Goal: Book appointment/travel/reservation

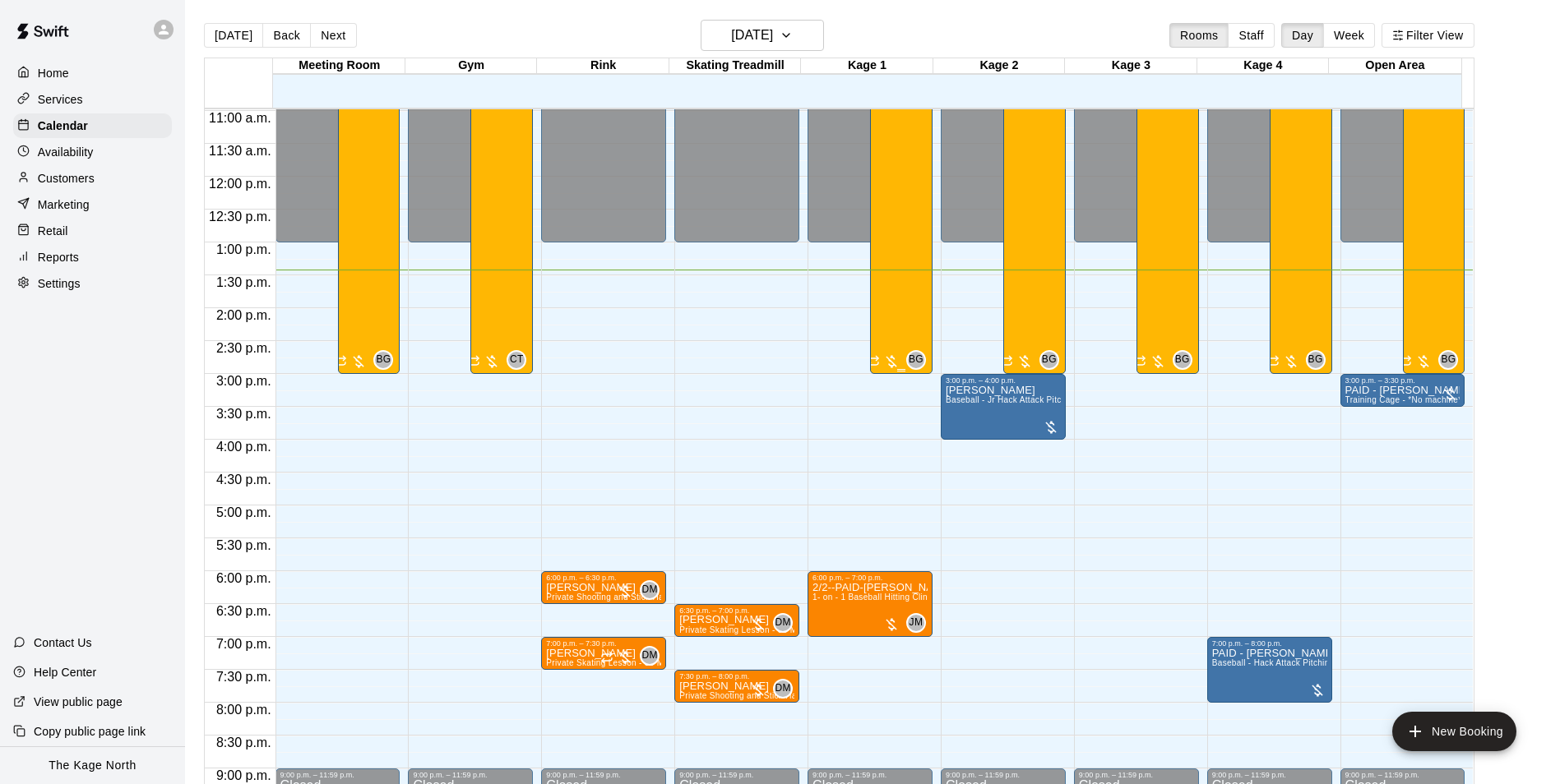
scroll to position [804, 0]
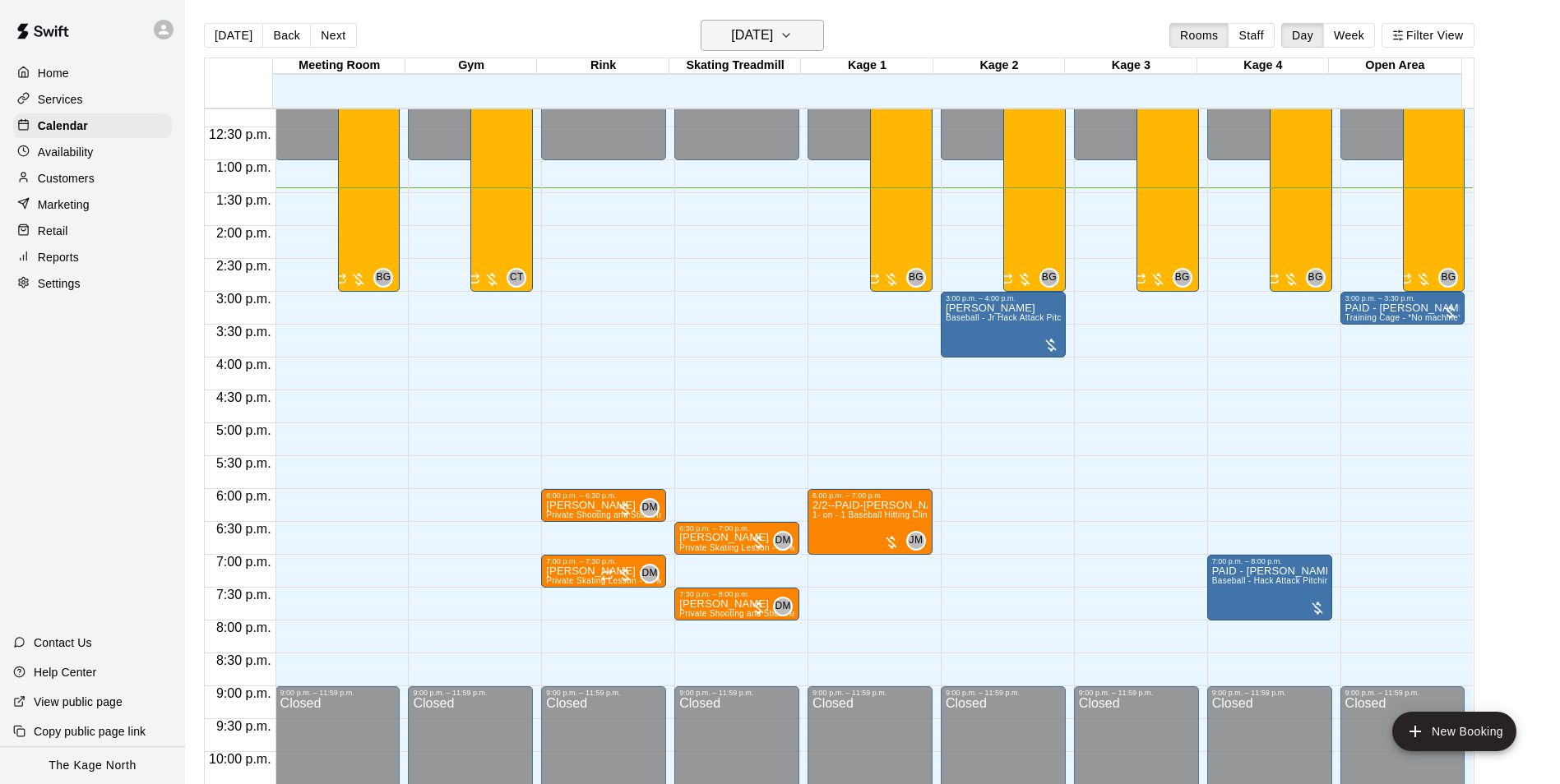
click at [767, 38] on h6 "[DATE]" at bounding box center [752, 34] width 42 height 23
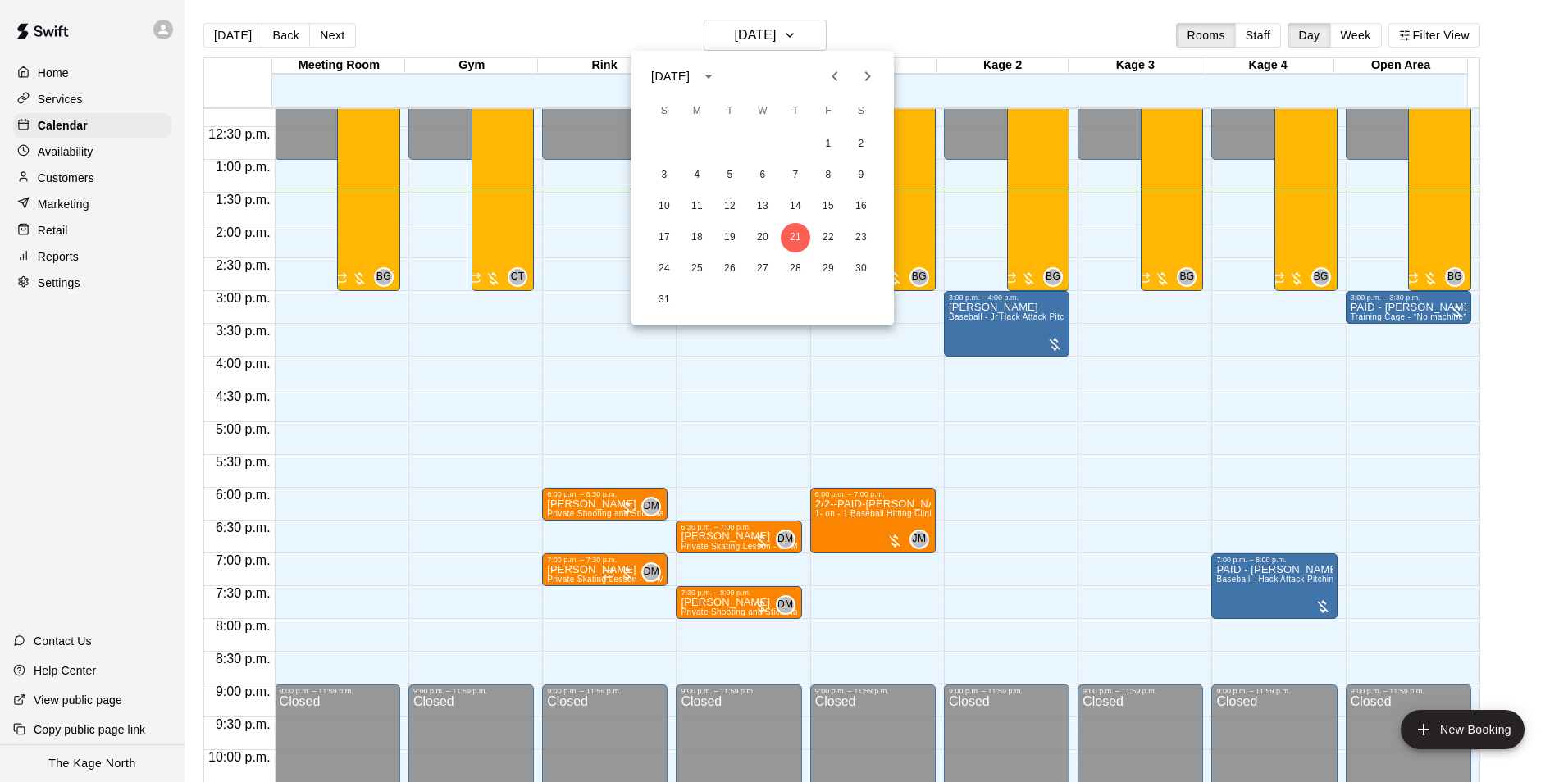
click at [929, 5] on div at bounding box center [784, 391] width 1568 height 782
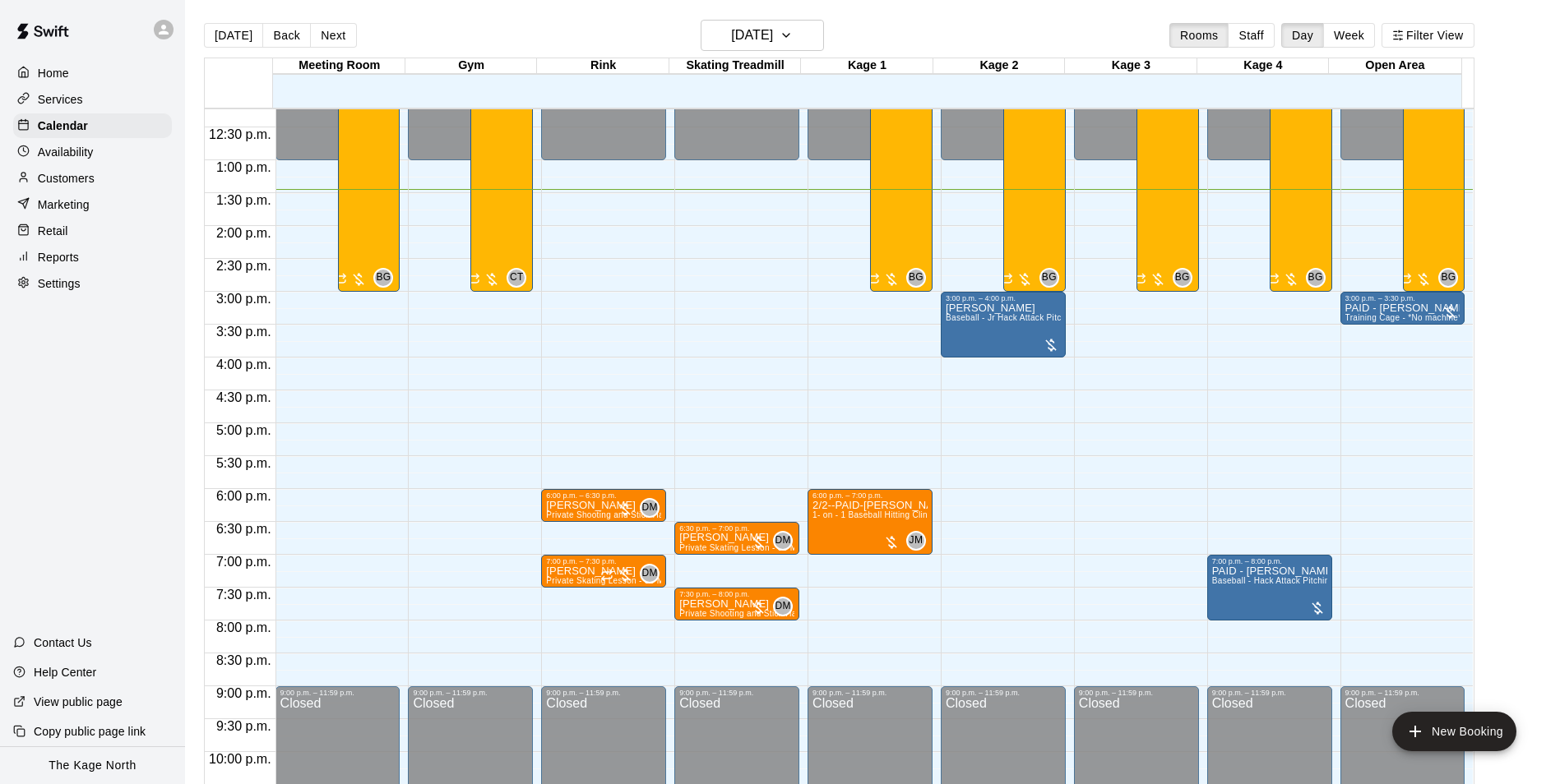
click at [751, 11] on main "[DATE] Back [DATE][DATE] Rooms Staff Day Week Filter View Meeting Room 21 Thu G…" at bounding box center [873, 405] width 1375 height 810
click at [754, 34] on h6 "[DATE]" at bounding box center [752, 34] width 42 height 23
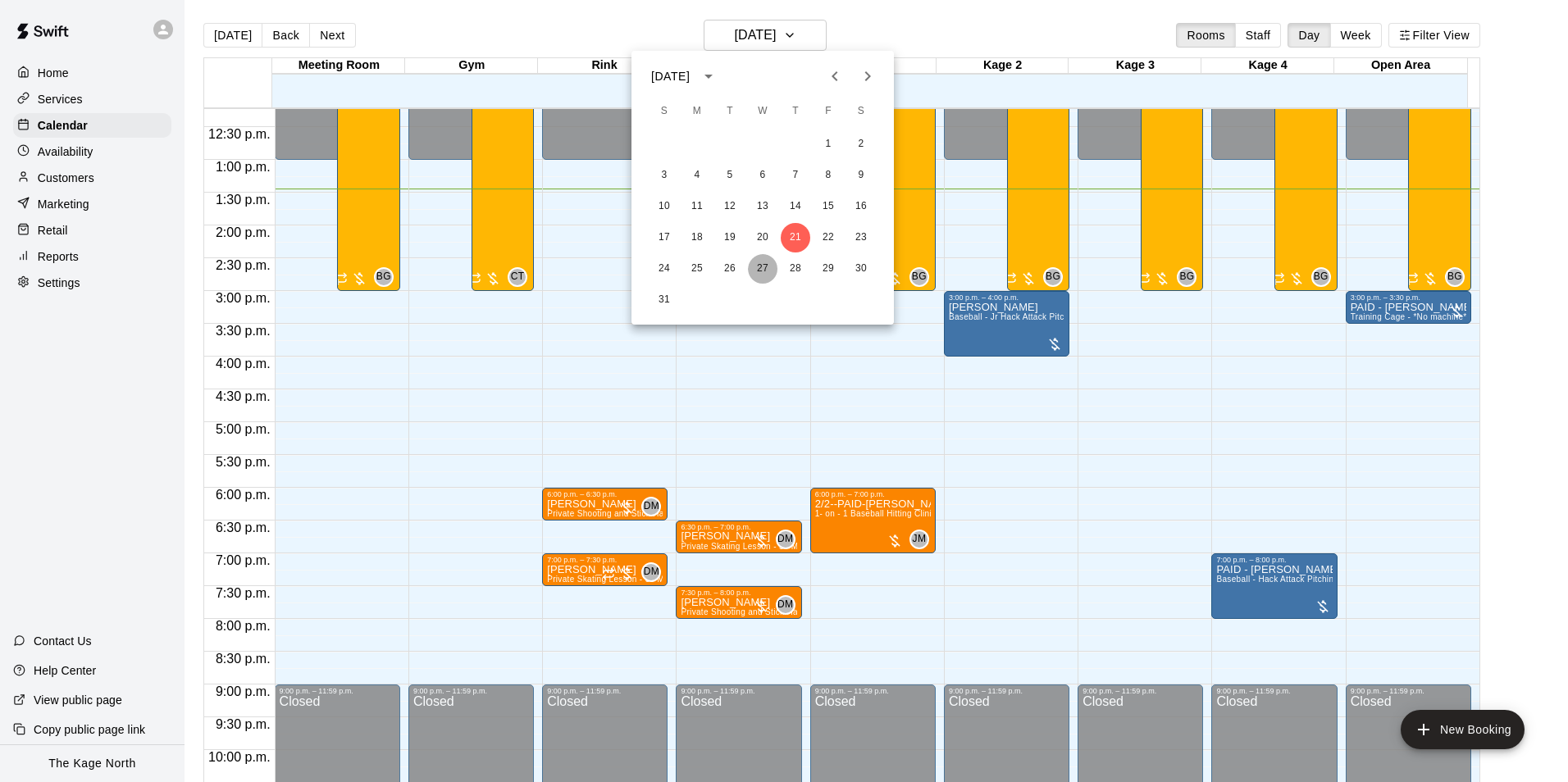
click at [768, 275] on button "27" at bounding box center [762, 269] width 29 height 29
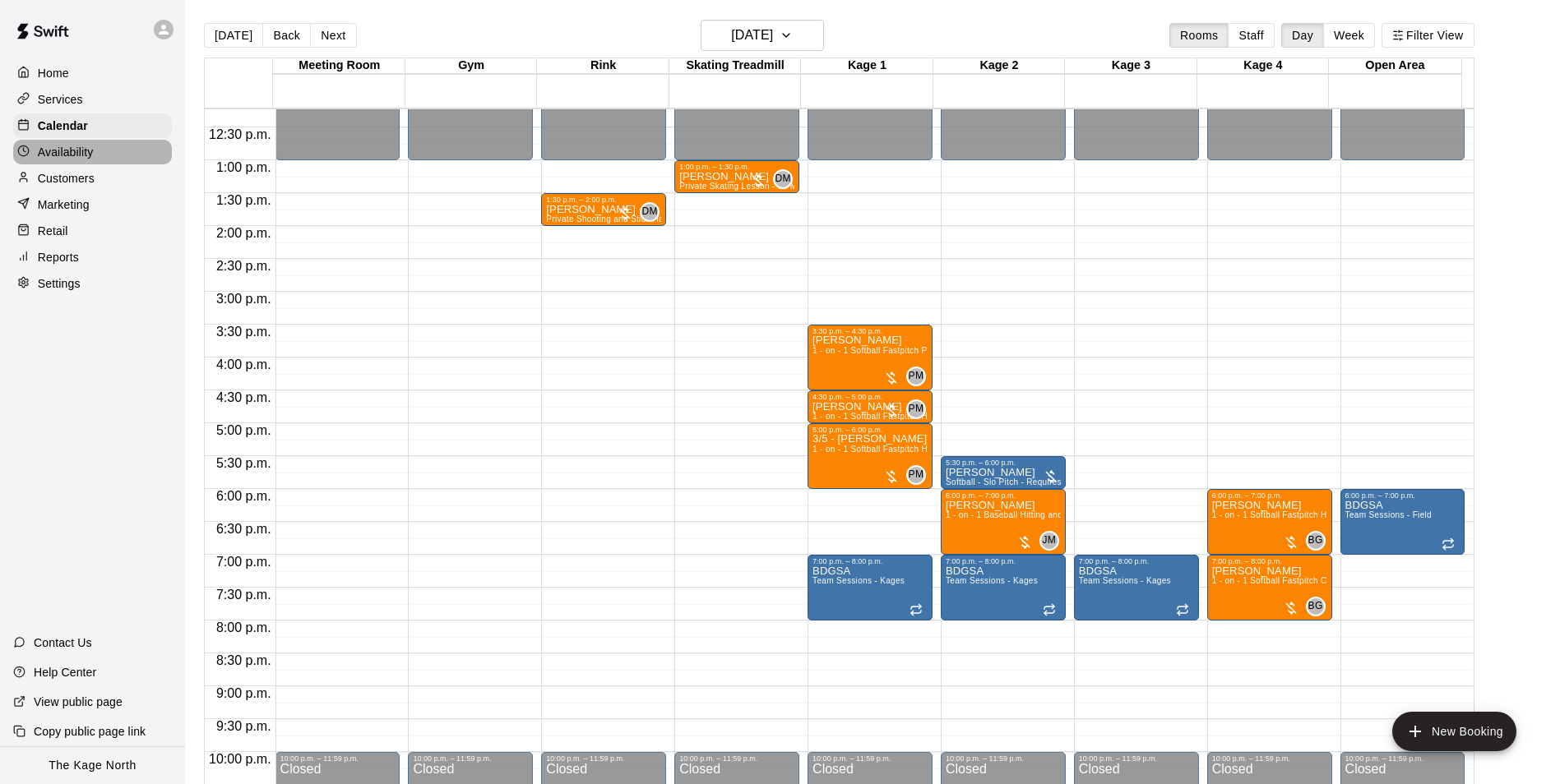
click at [83, 148] on p "Availability" at bounding box center [66, 152] width 56 height 17
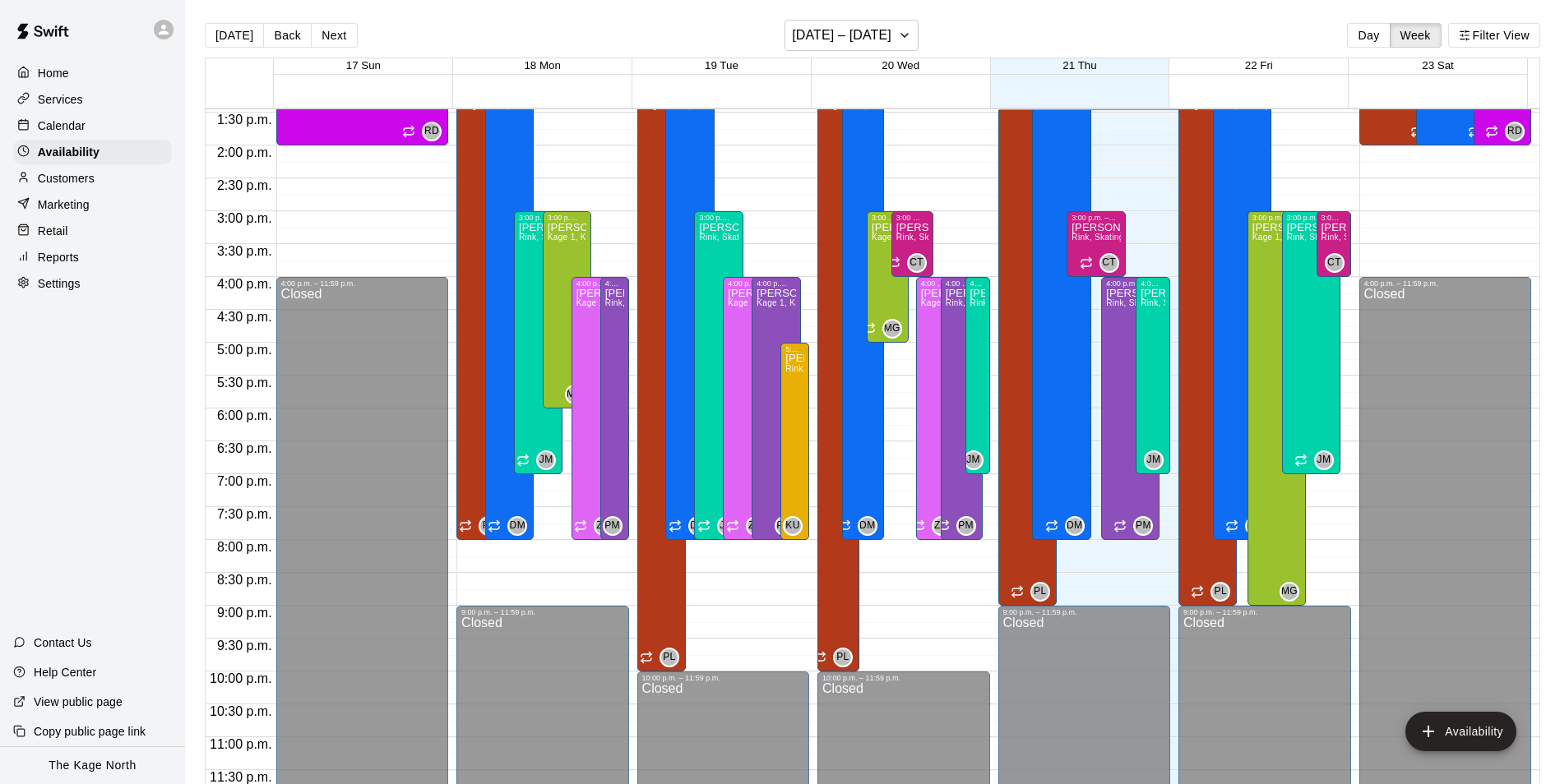
scroll to position [804, 0]
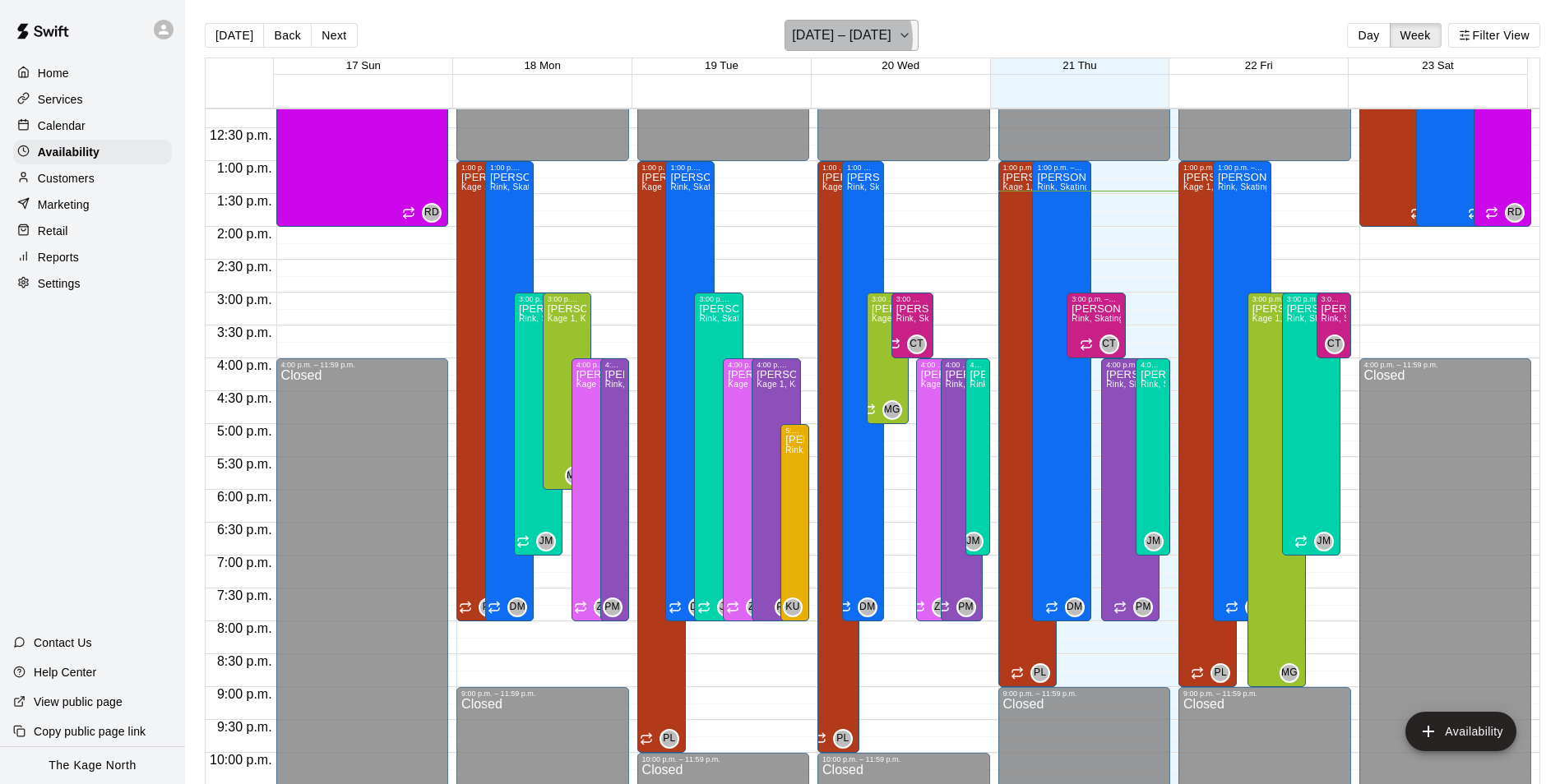
click at [850, 38] on h6 "[DATE] – [DATE]" at bounding box center [841, 34] width 99 height 23
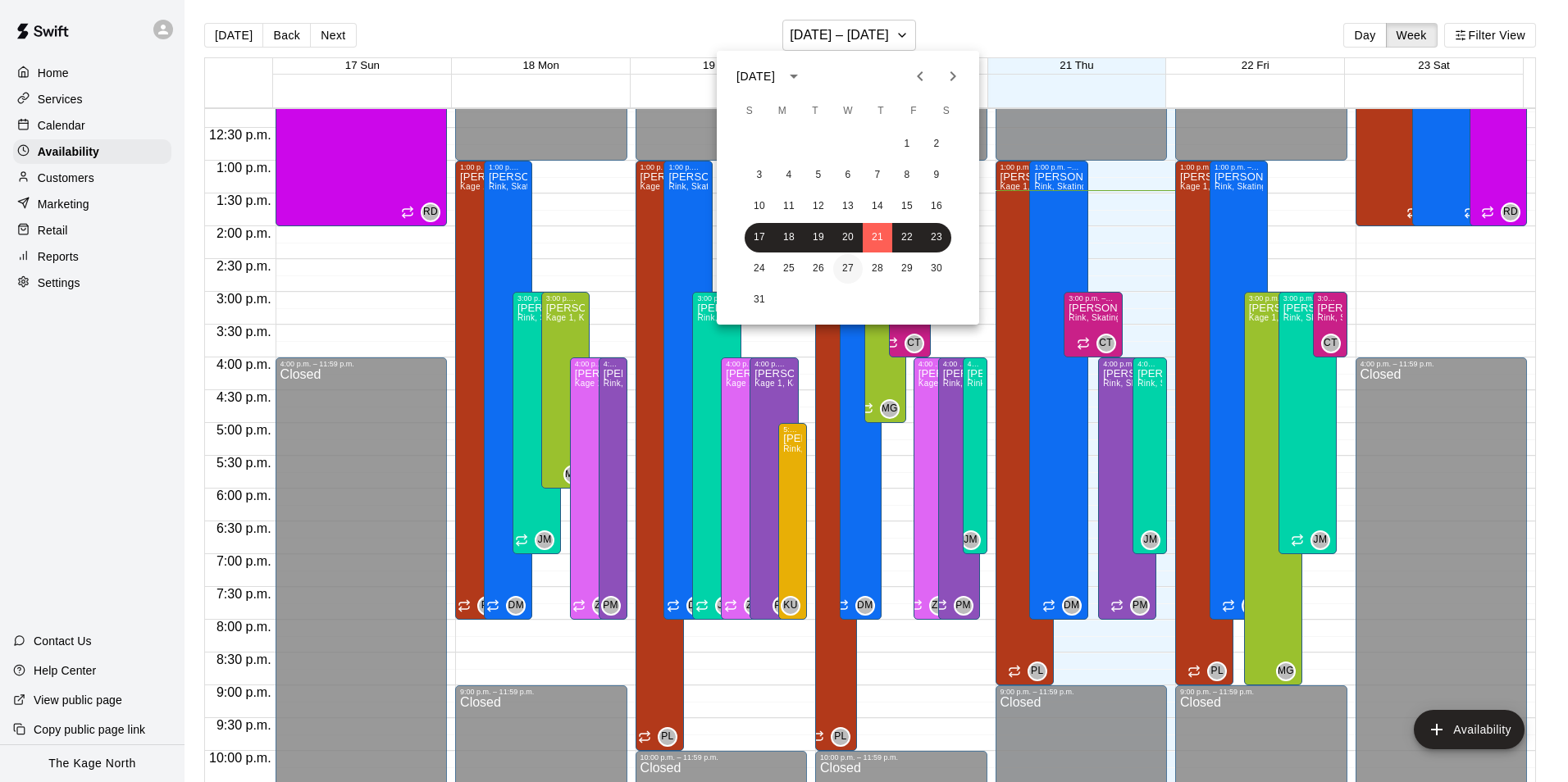
click at [843, 268] on button "27" at bounding box center [848, 269] width 29 height 29
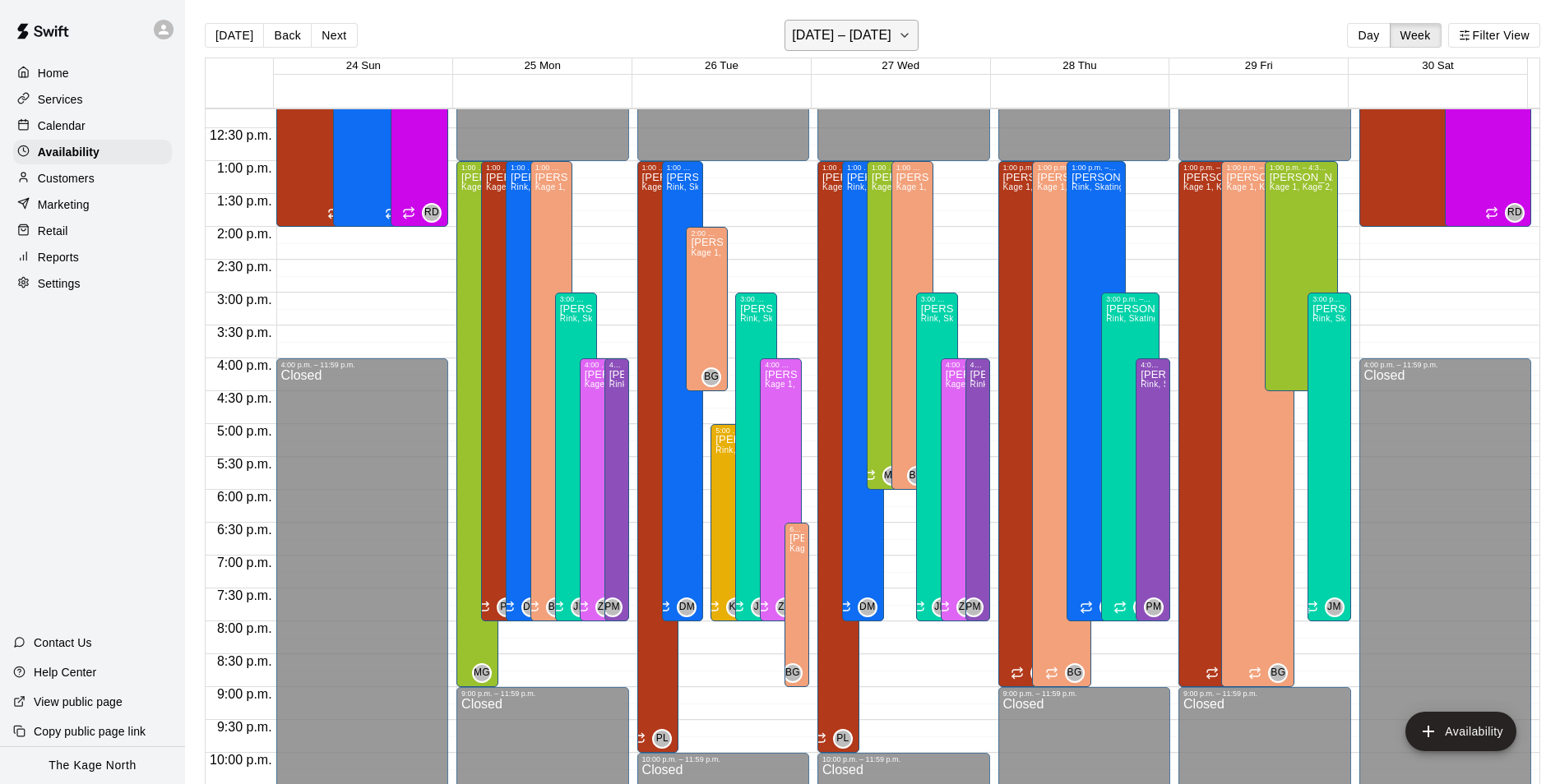
click at [878, 37] on h6 "[DATE] – [DATE]" at bounding box center [841, 34] width 99 height 23
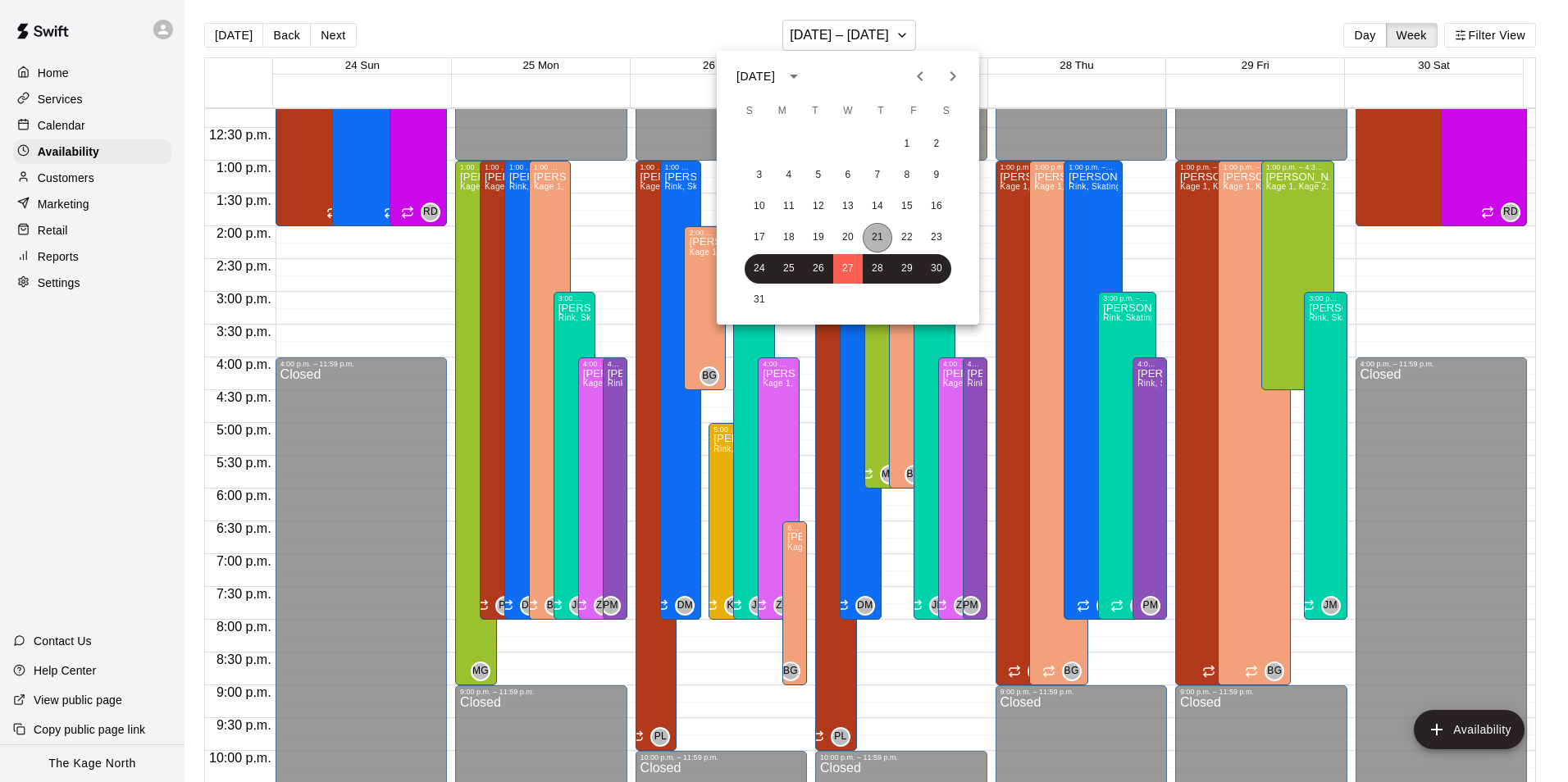
click at [887, 232] on button "21" at bounding box center [877, 238] width 29 height 29
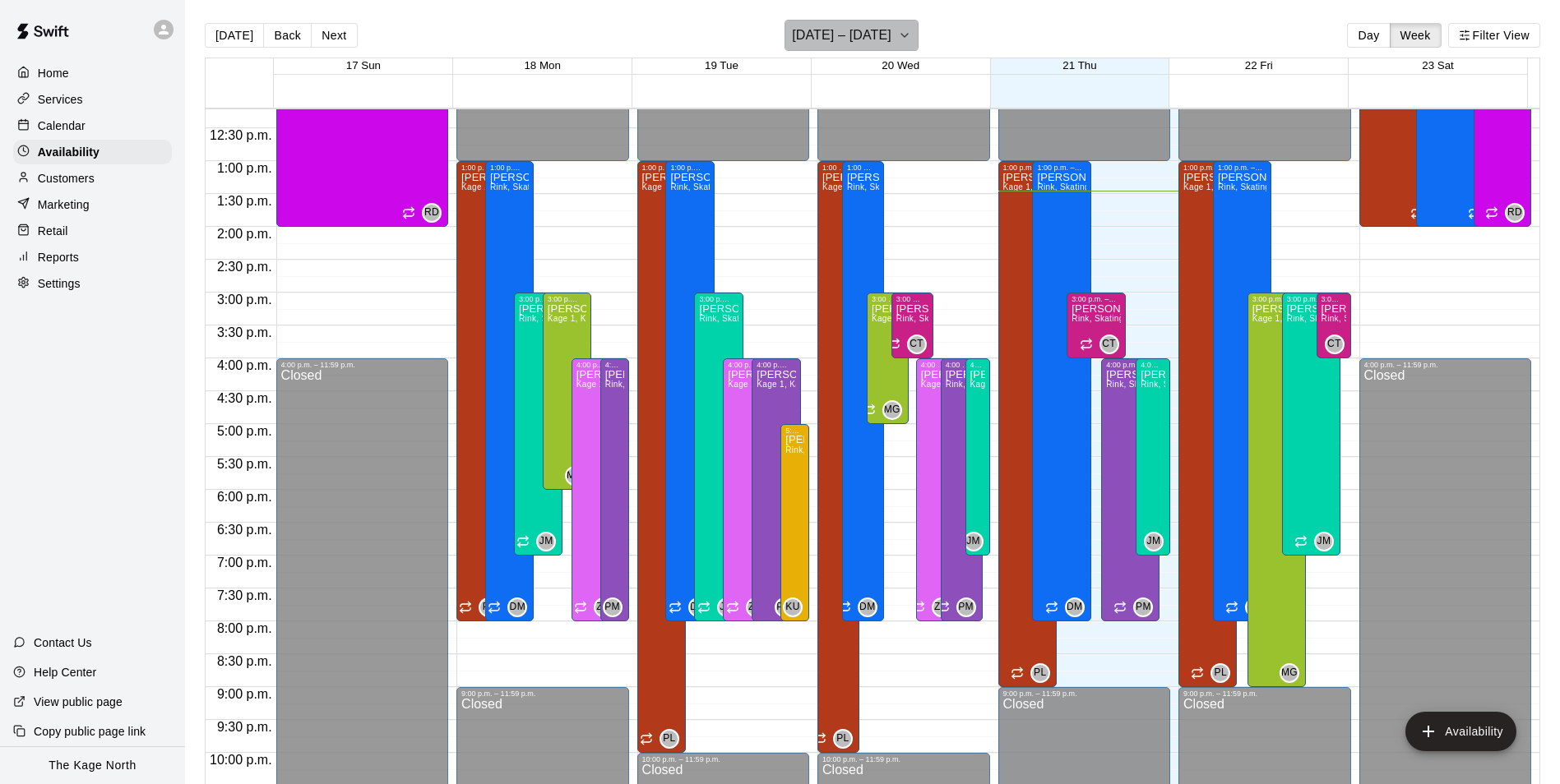
click at [868, 23] on button "[DATE] – [DATE]" at bounding box center [851, 35] width 134 height 31
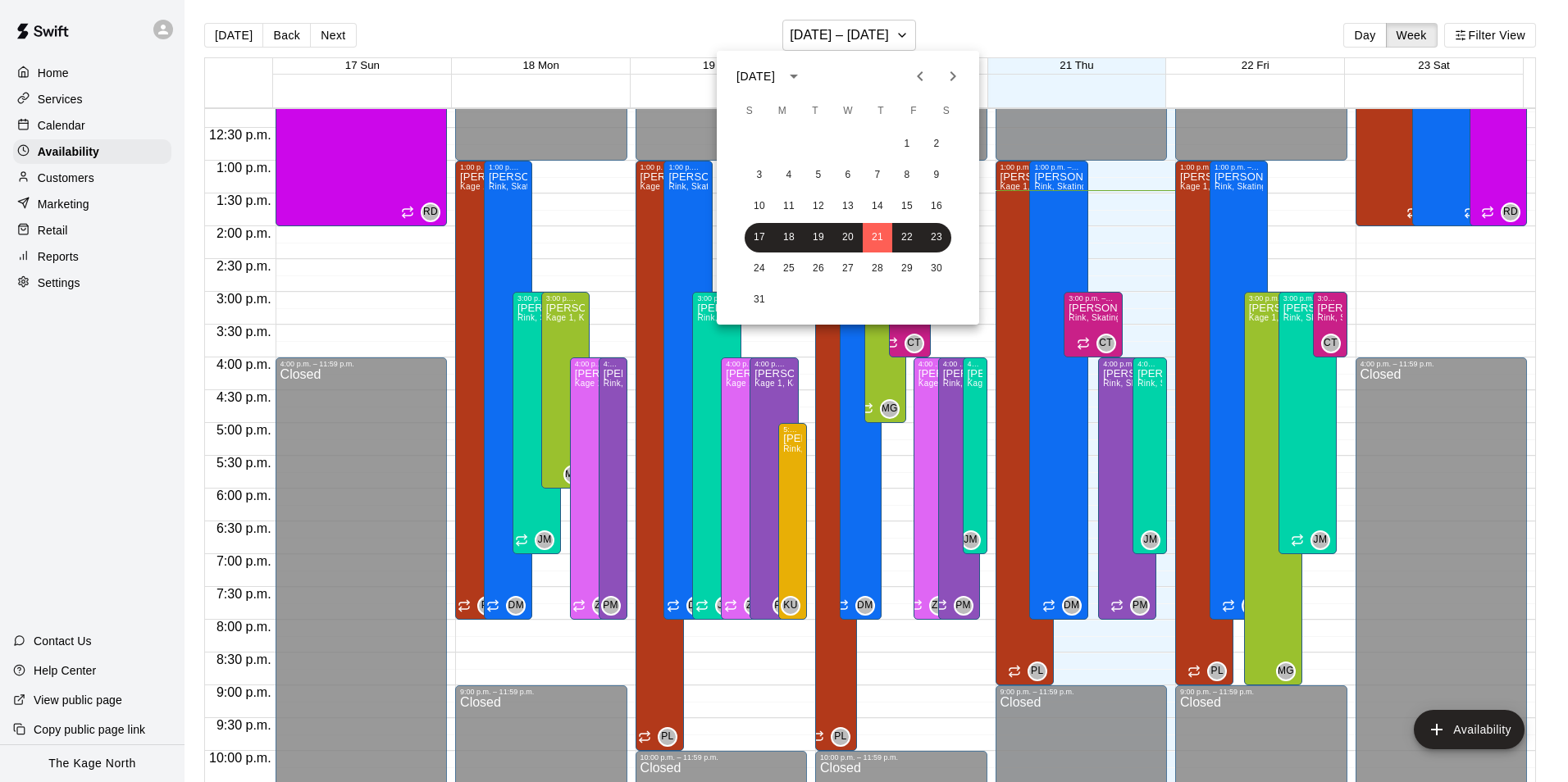
click at [105, 134] on div at bounding box center [784, 391] width 1568 height 782
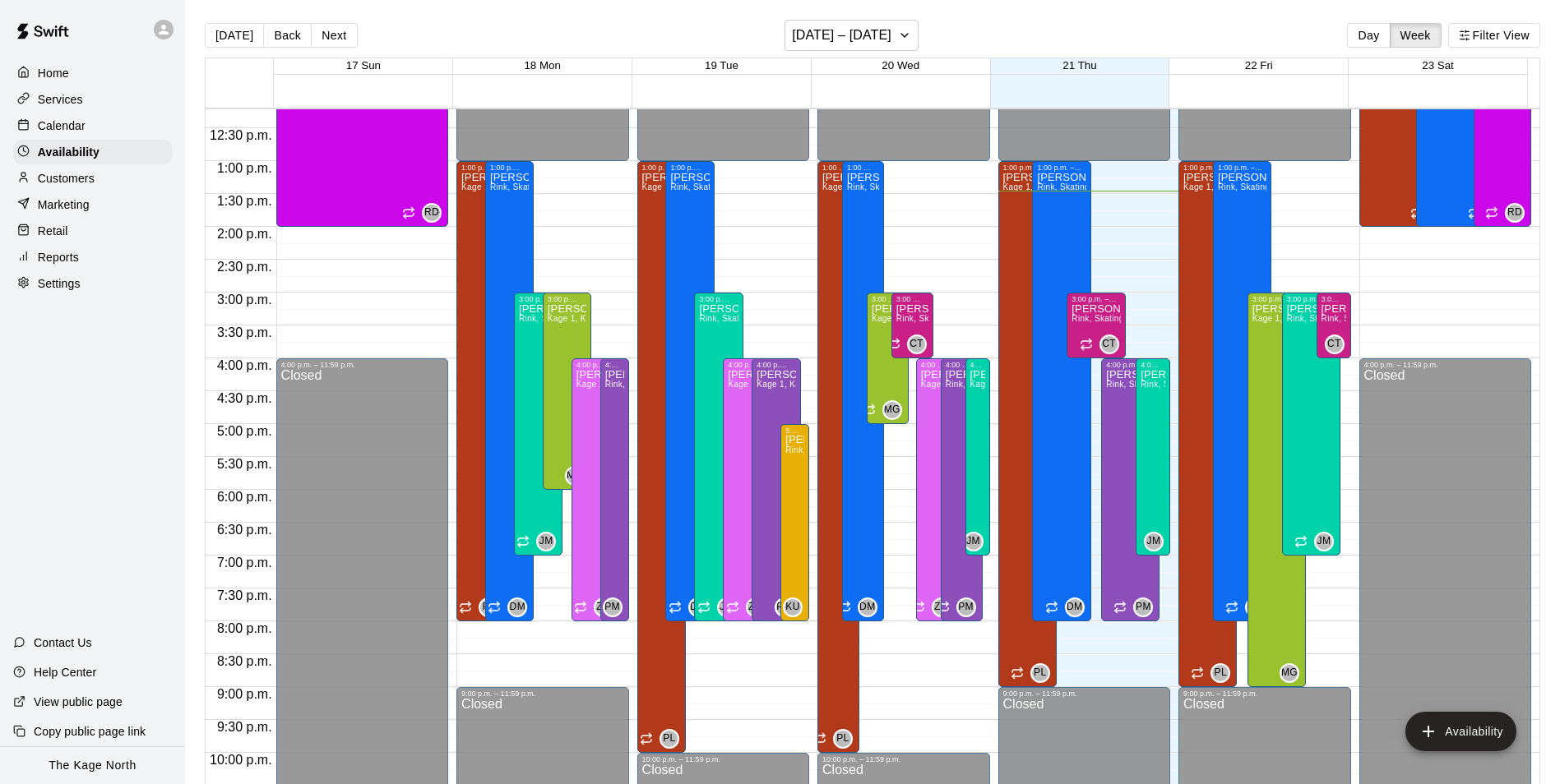
click at [68, 126] on p "Calendar" at bounding box center [62, 126] width 48 height 17
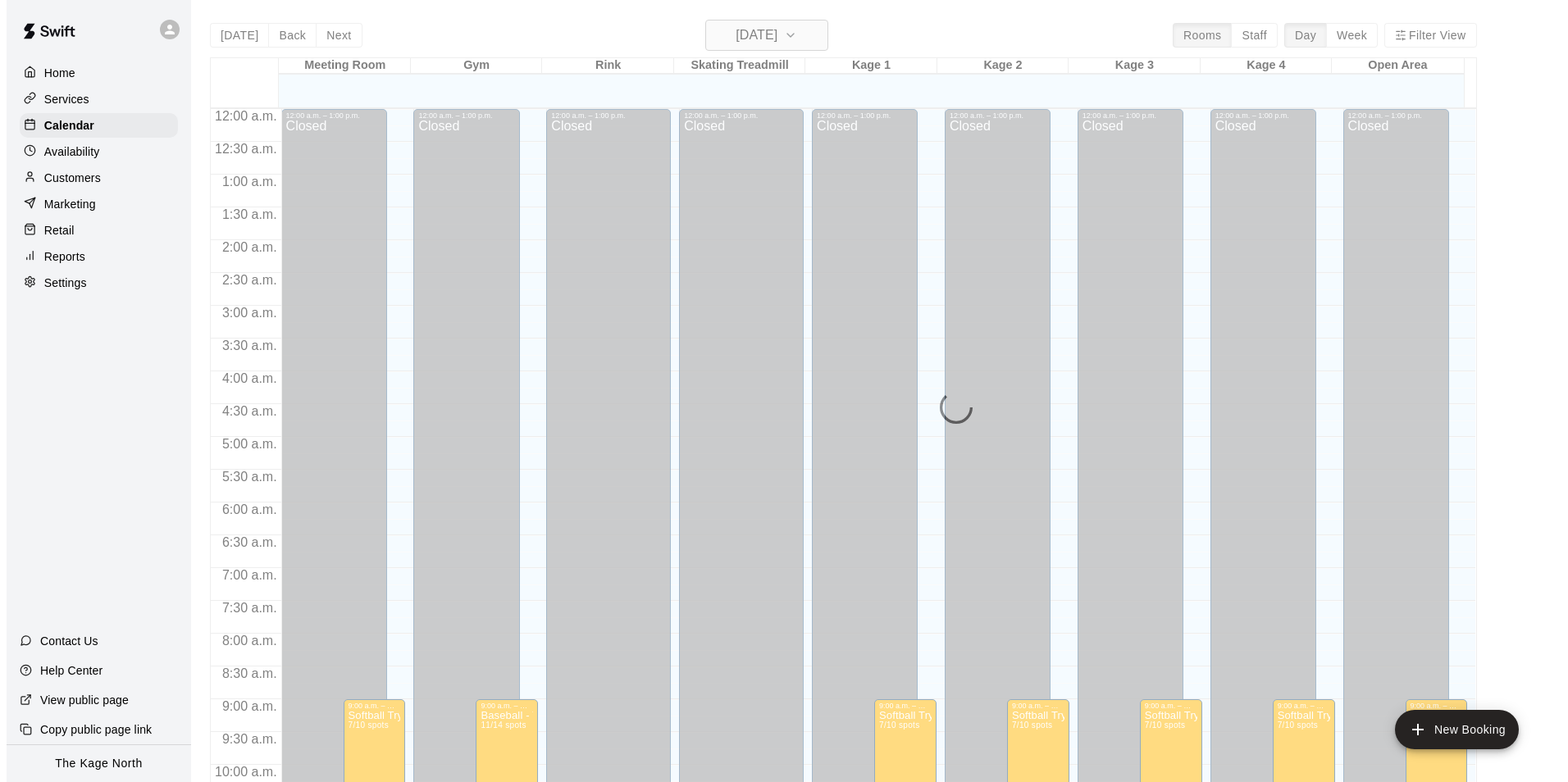
scroll to position [833, 0]
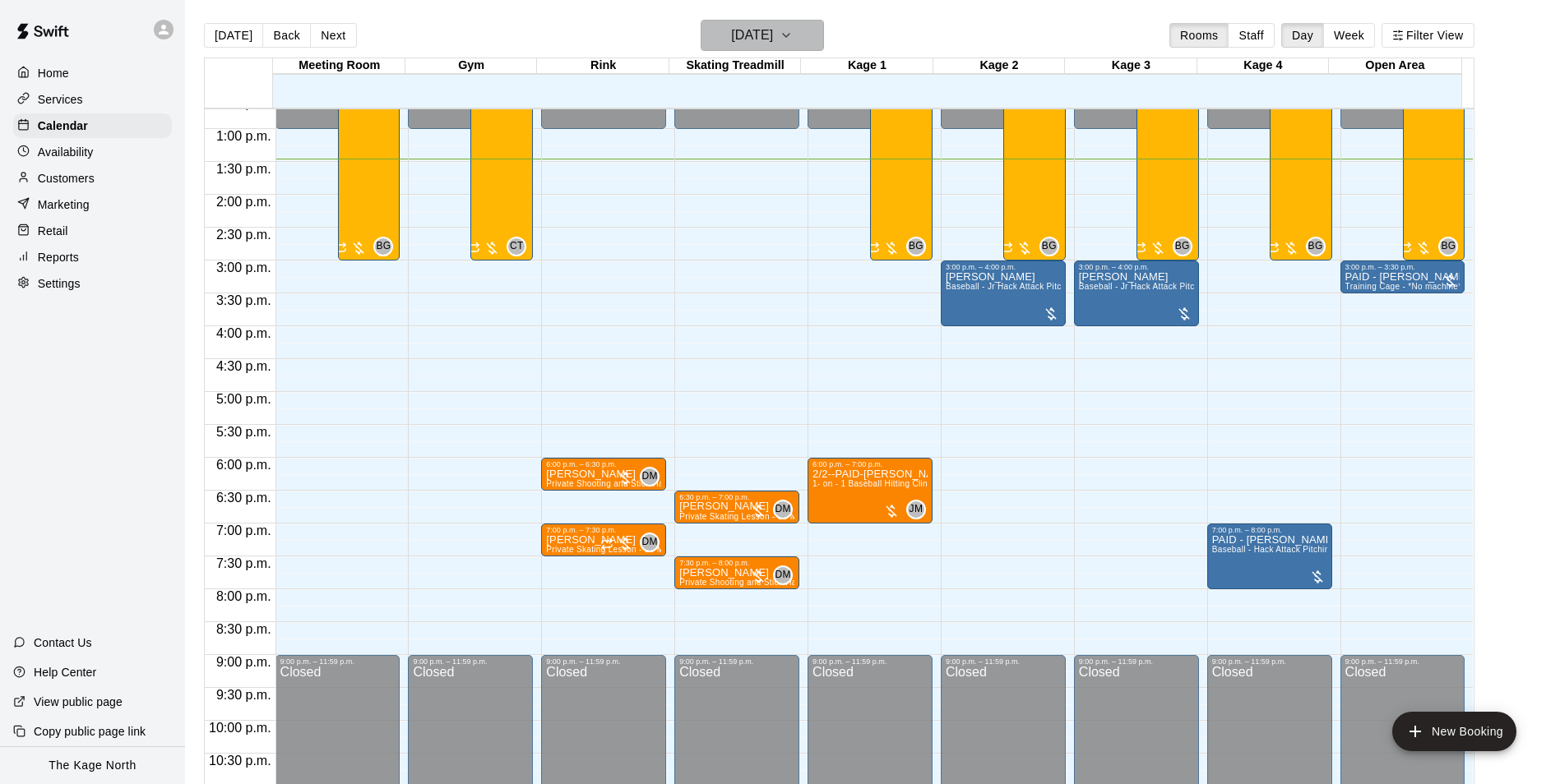
click at [793, 38] on icon "button" at bounding box center [785, 35] width 13 height 20
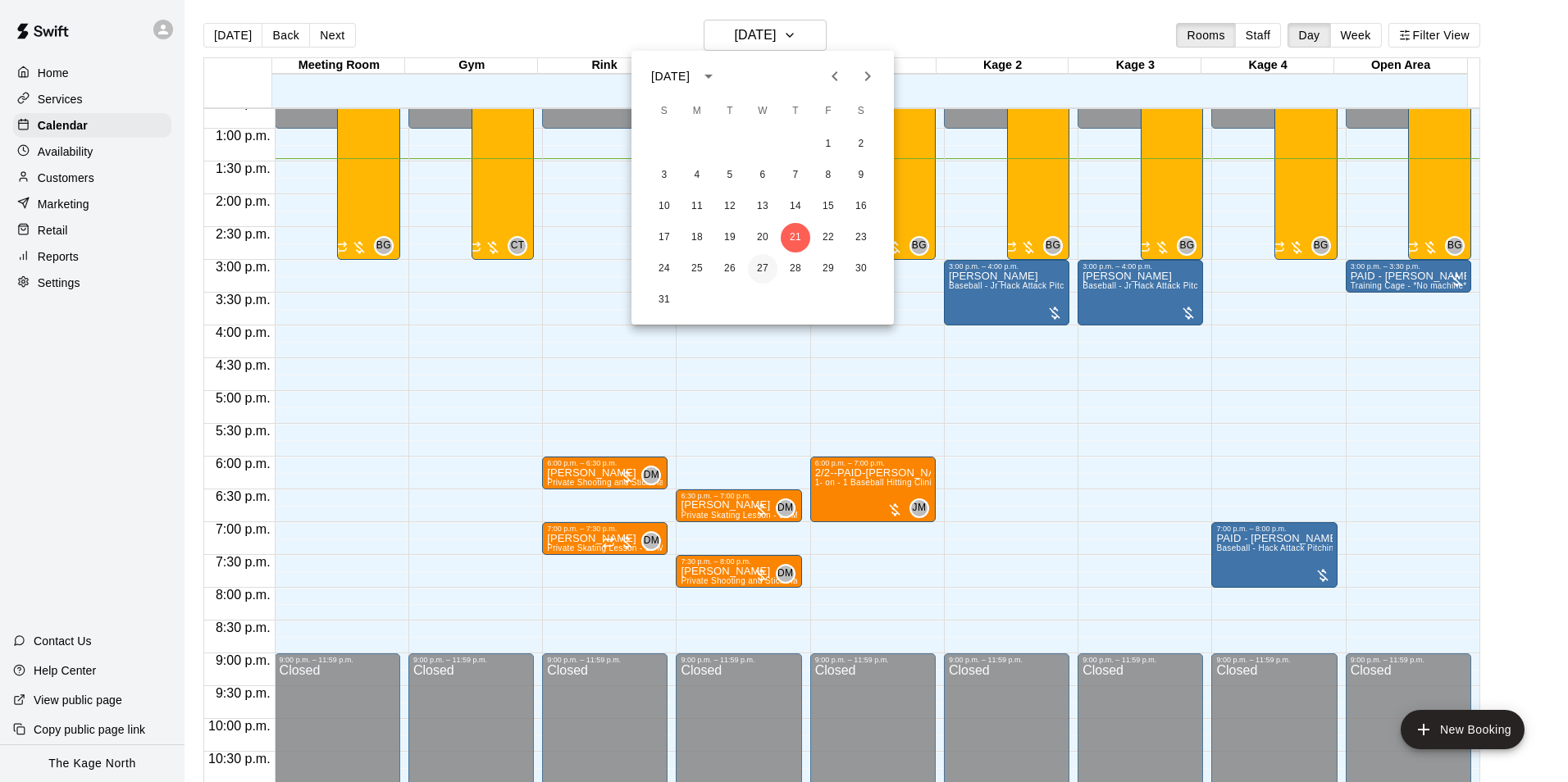
click at [771, 270] on button "27" at bounding box center [762, 269] width 29 height 29
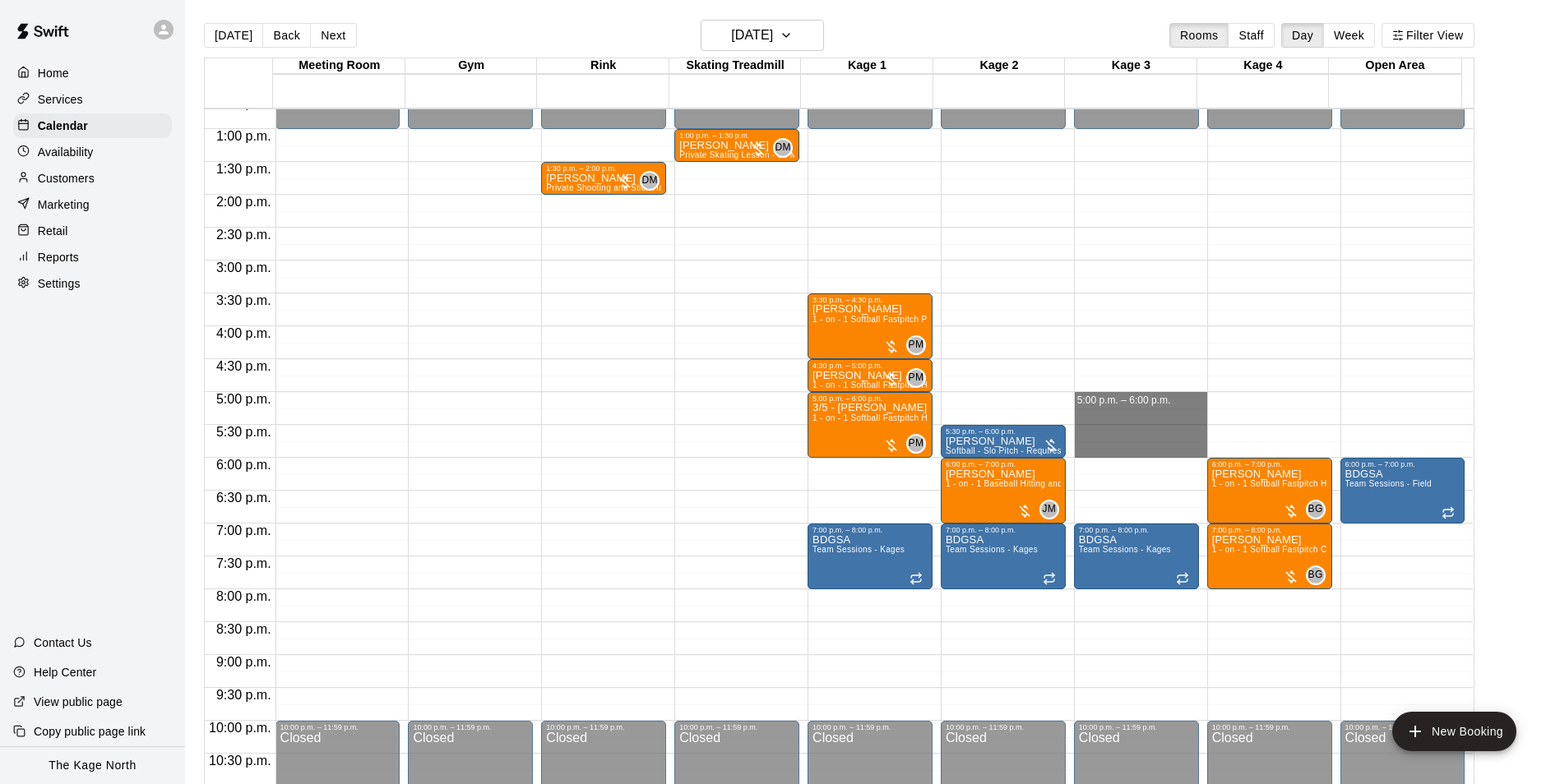
drag, startPoint x: 1095, startPoint y: 393, endPoint x: 1099, endPoint y: 445, distance: 52.2
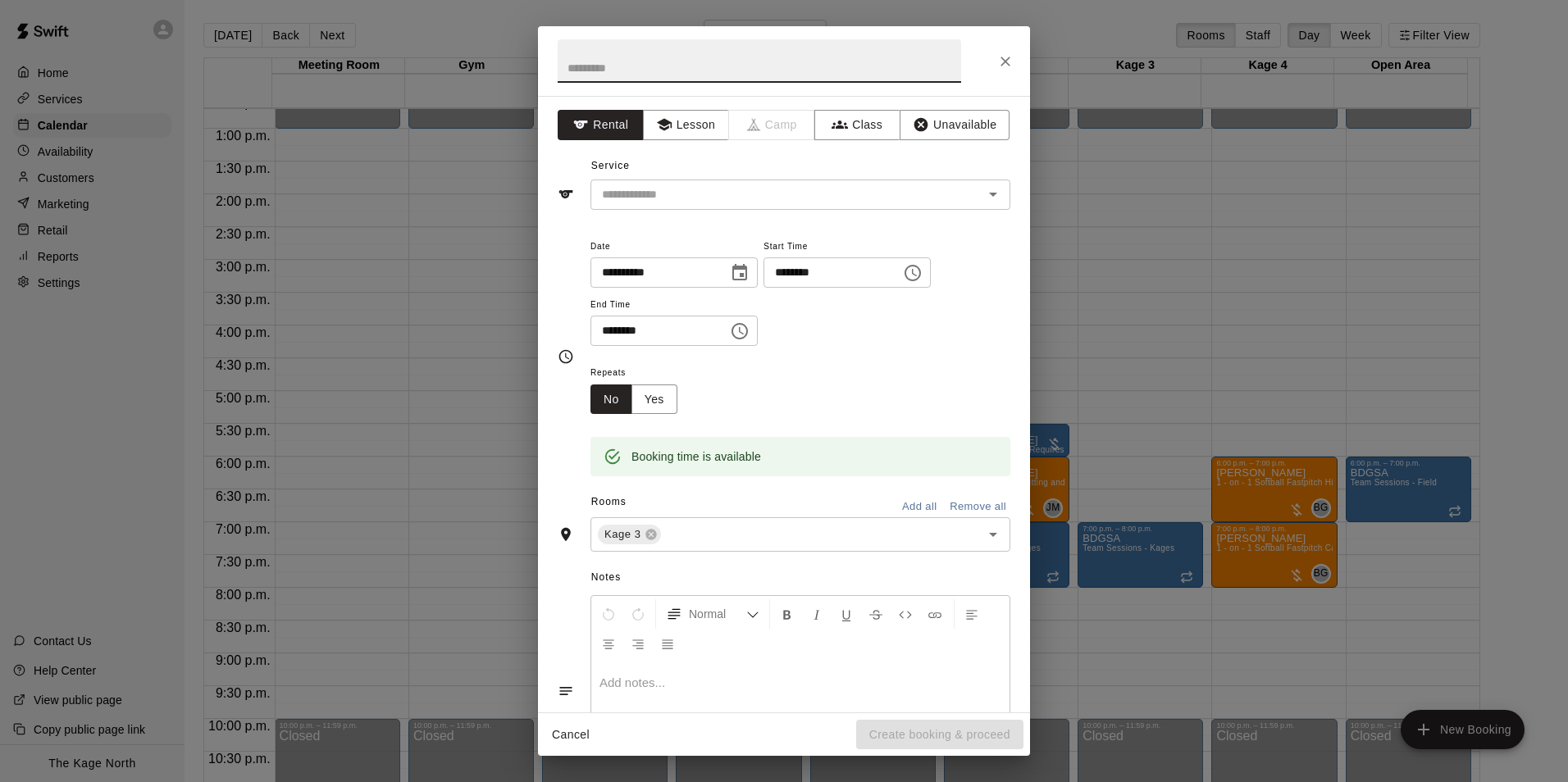
click at [671, 210] on div "**********" at bounding box center [784, 404] width 492 height 617
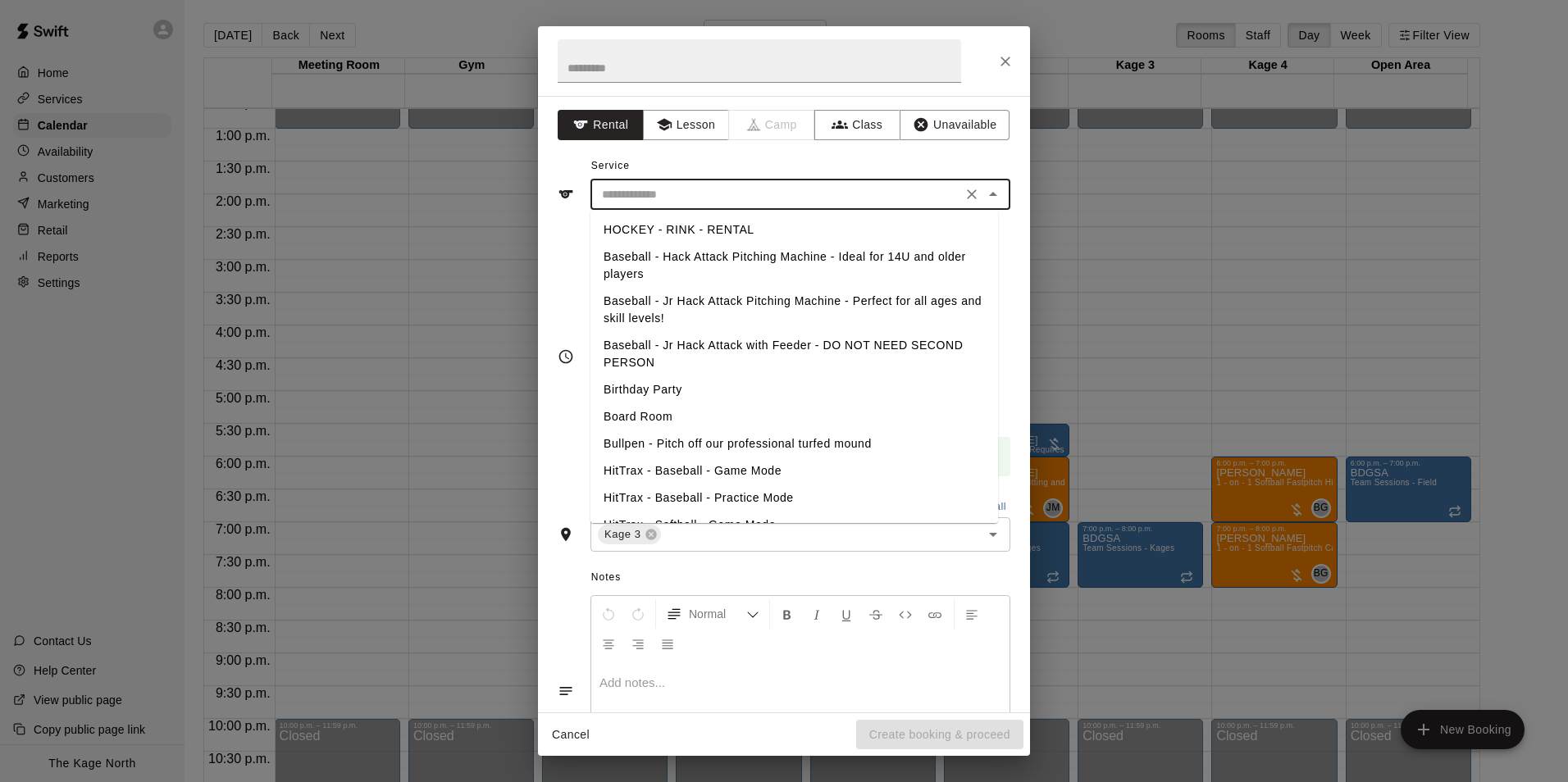
click at [679, 189] on input "text" at bounding box center [775, 195] width 361 height 21
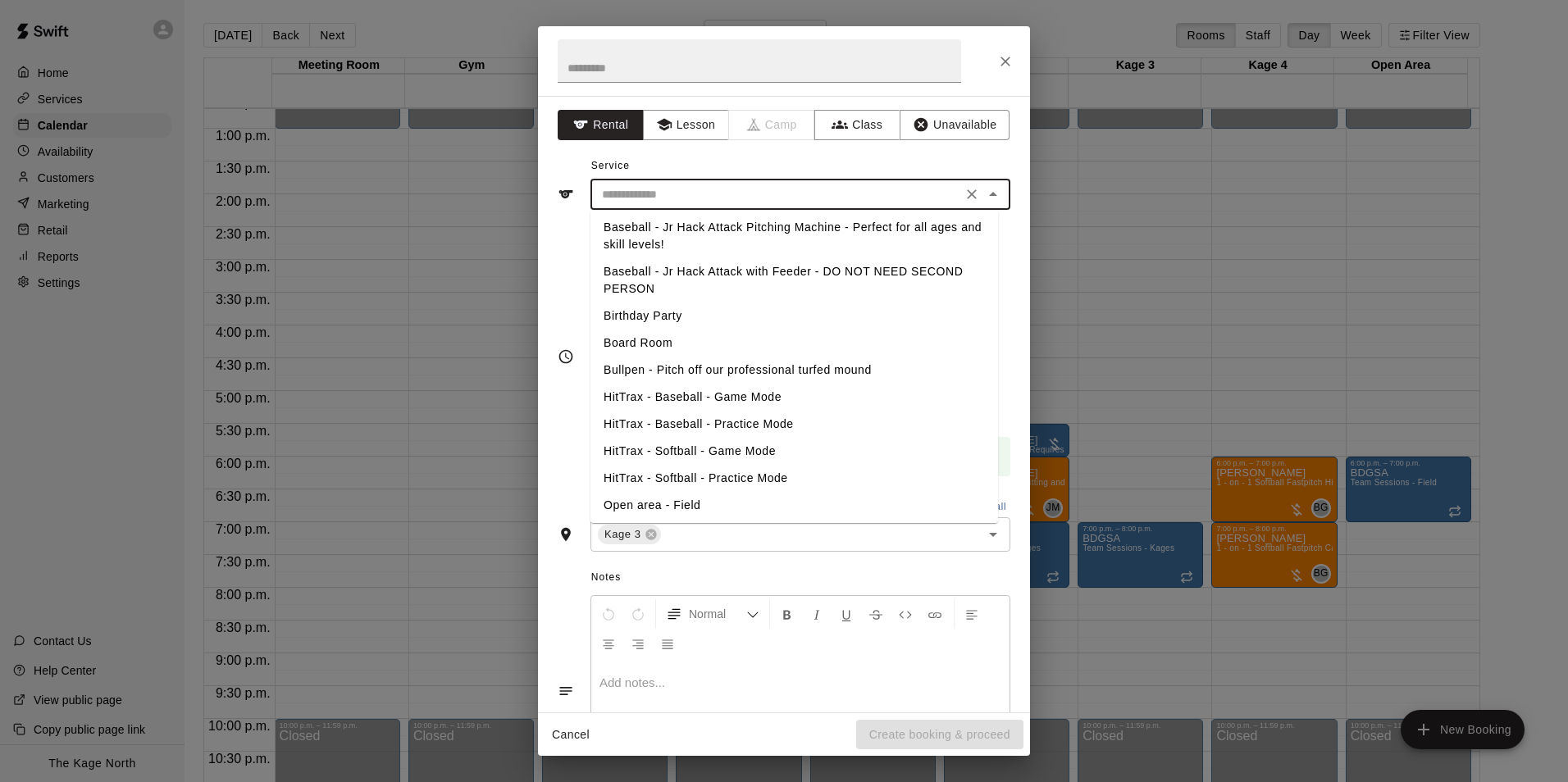
scroll to position [164, 0]
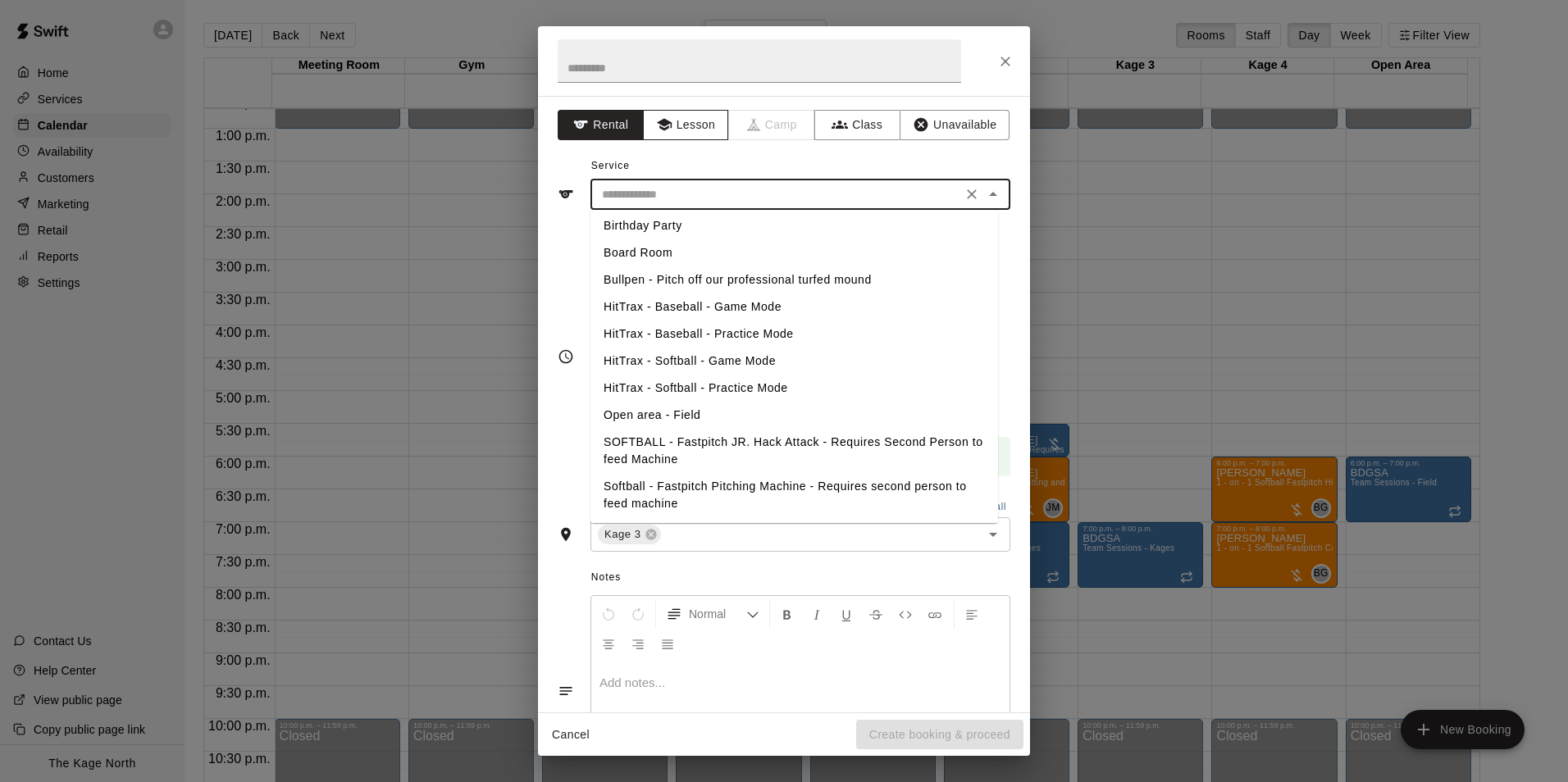
click at [676, 115] on button "Lesson" at bounding box center [686, 124] width 86 height 30
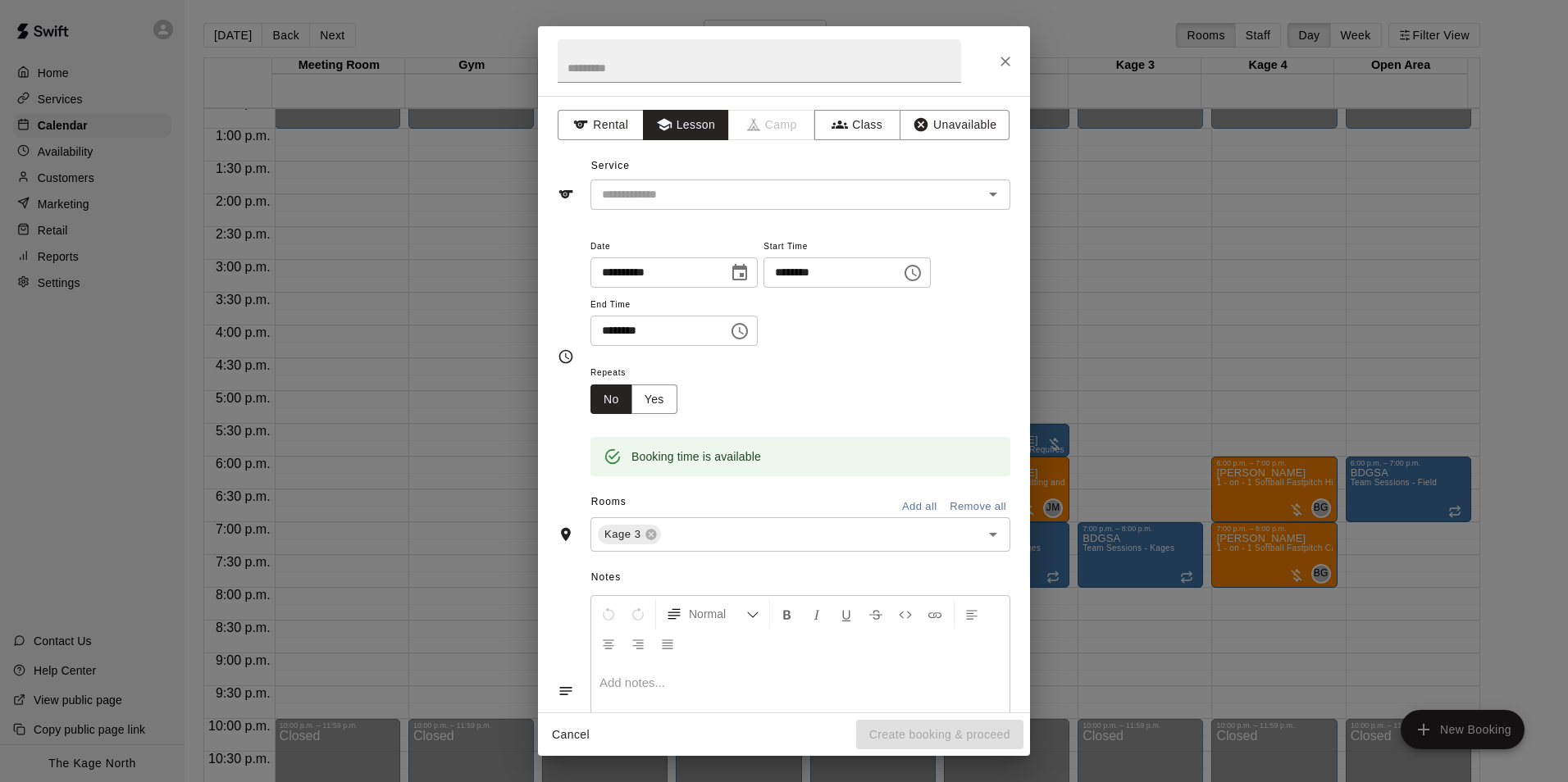
click at [761, 209] on div "**********" at bounding box center [784, 404] width 492 height 617
click at [761, 209] on div "​" at bounding box center [800, 194] width 420 height 30
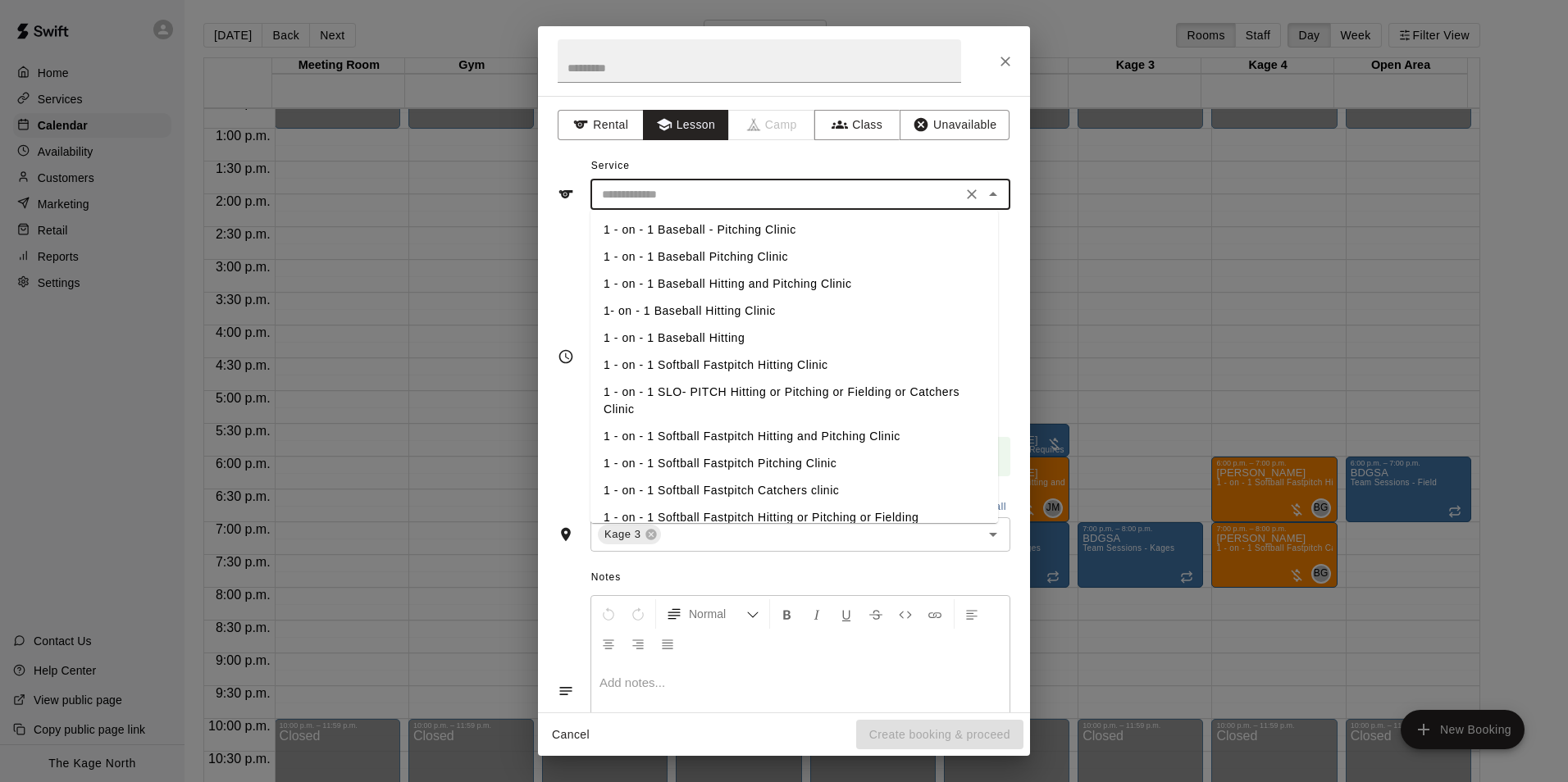
click at [807, 285] on li "1 - on - 1 Baseball Hitting and Pitching Clinic" at bounding box center [794, 284] width 407 height 27
type input "**********"
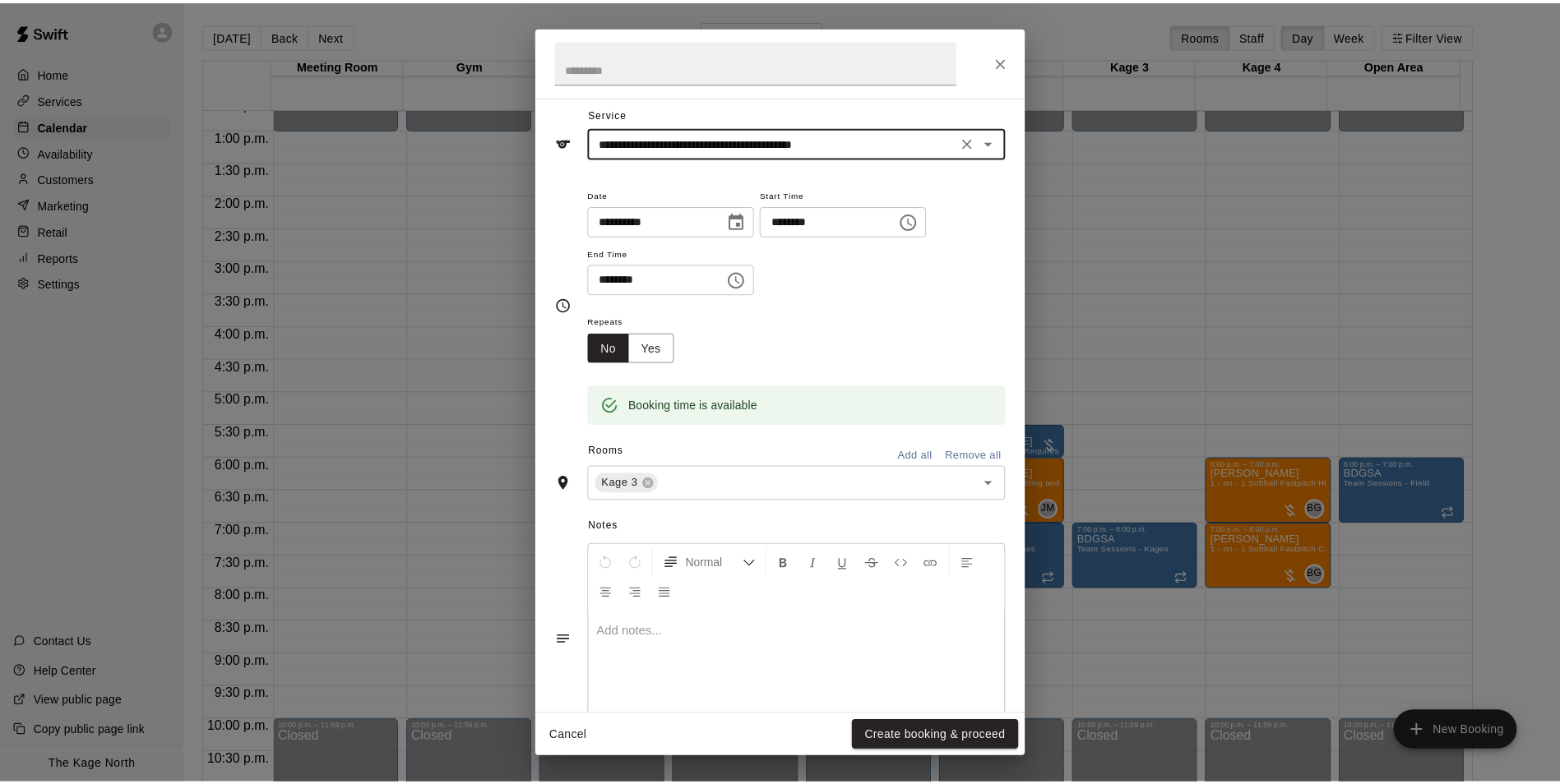
scroll to position [104, 0]
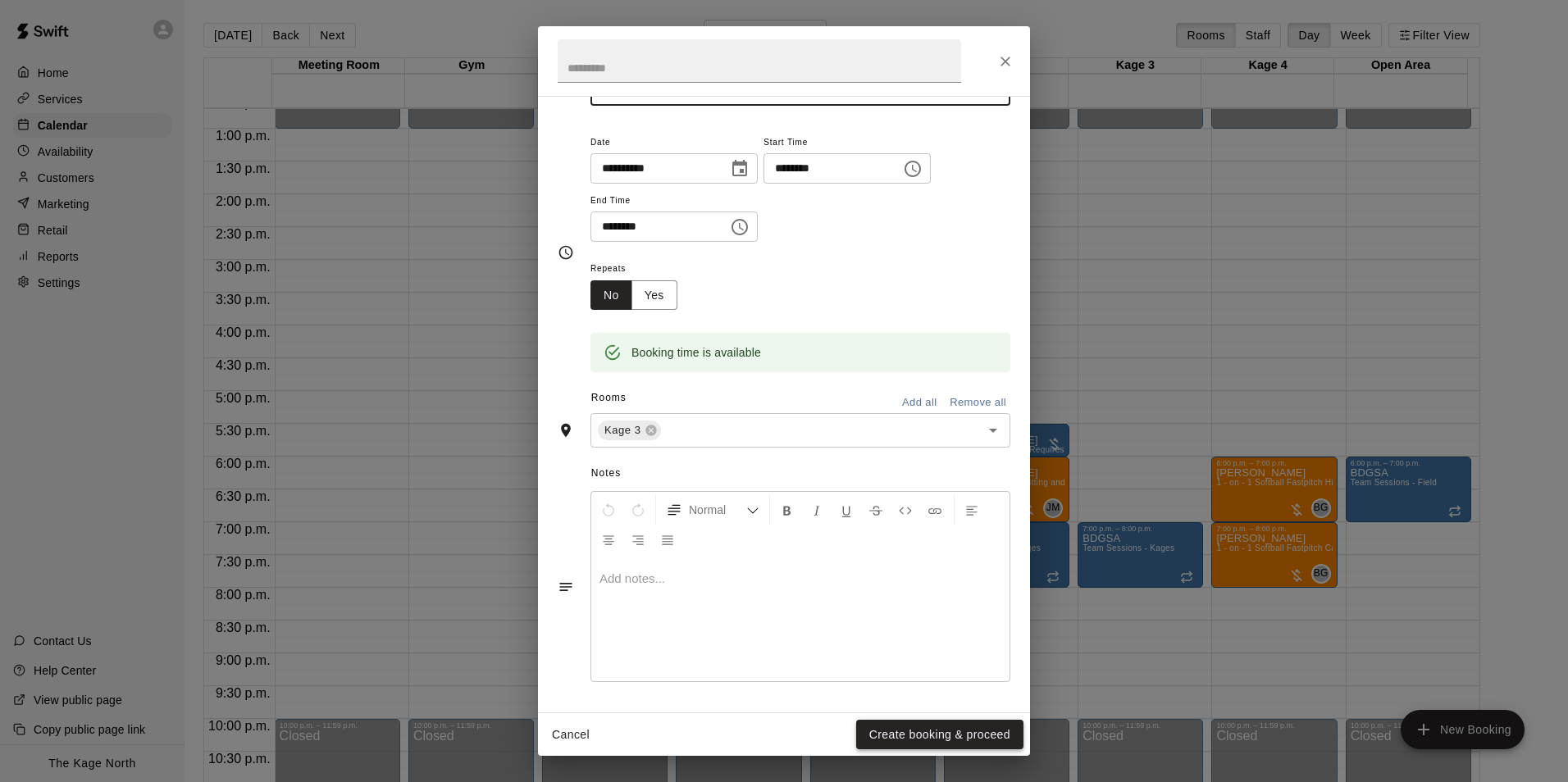
click at [888, 737] on button "Create booking & proceed" at bounding box center [940, 735] width 167 height 30
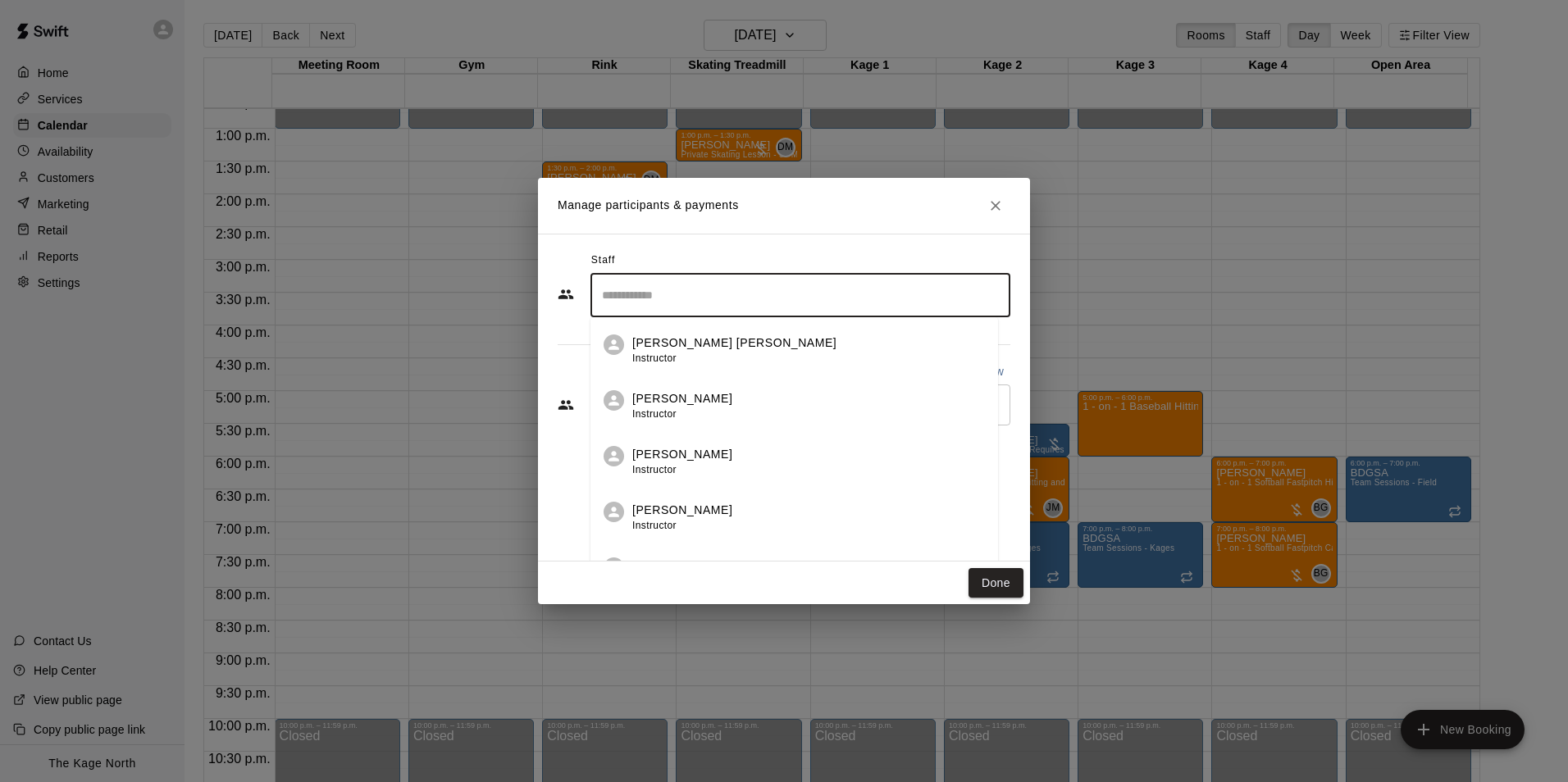
click at [738, 292] on input "Search staff" at bounding box center [801, 295] width 405 height 28
click at [674, 349] on div "[PERSON_NAME] Instructor" at bounding box center [689, 350] width 100 height 32
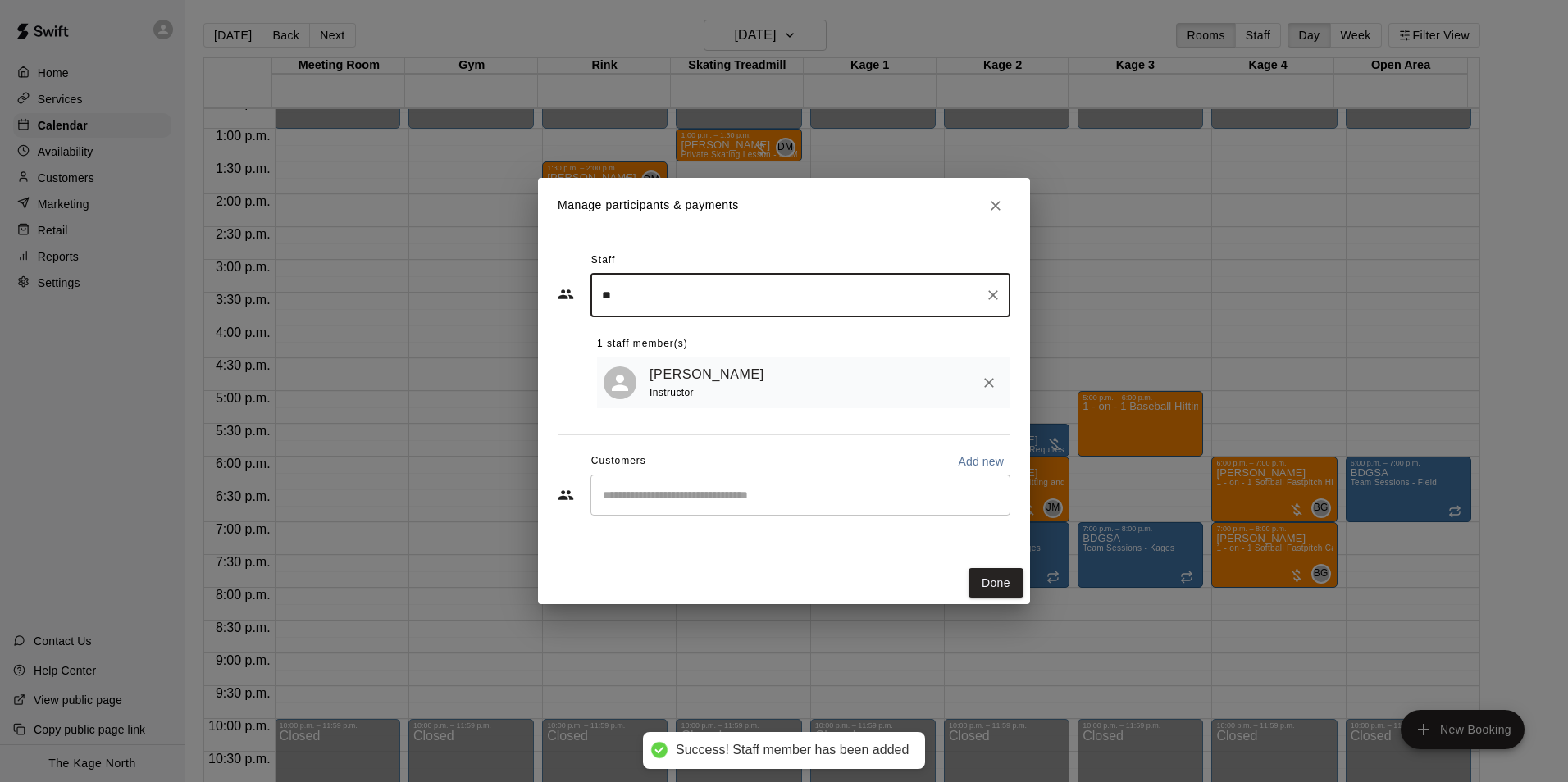
click at [721, 487] on div "​" at bounding box center [800, 495] width 420 height 41
type input "**"
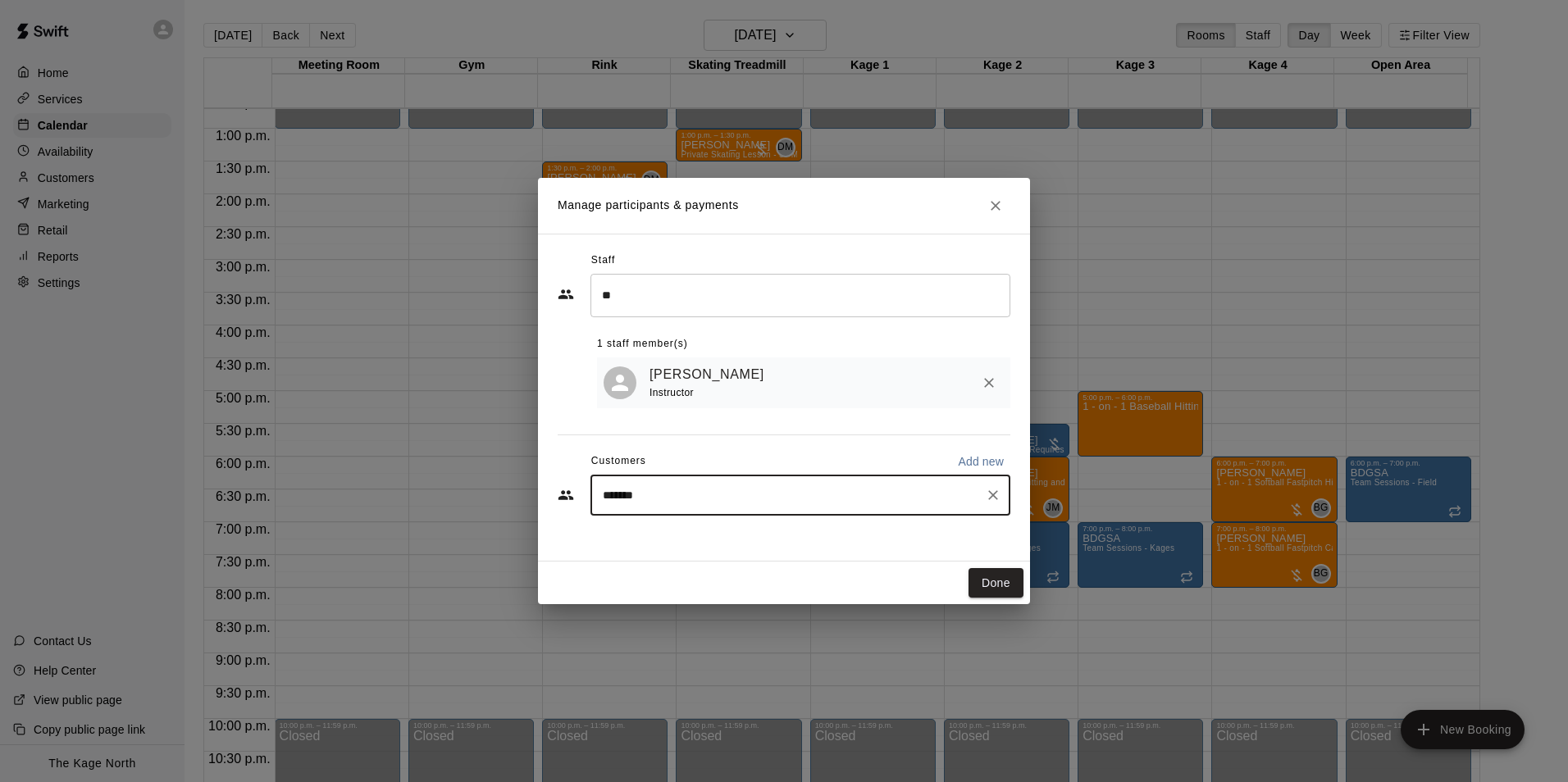
type input "******"
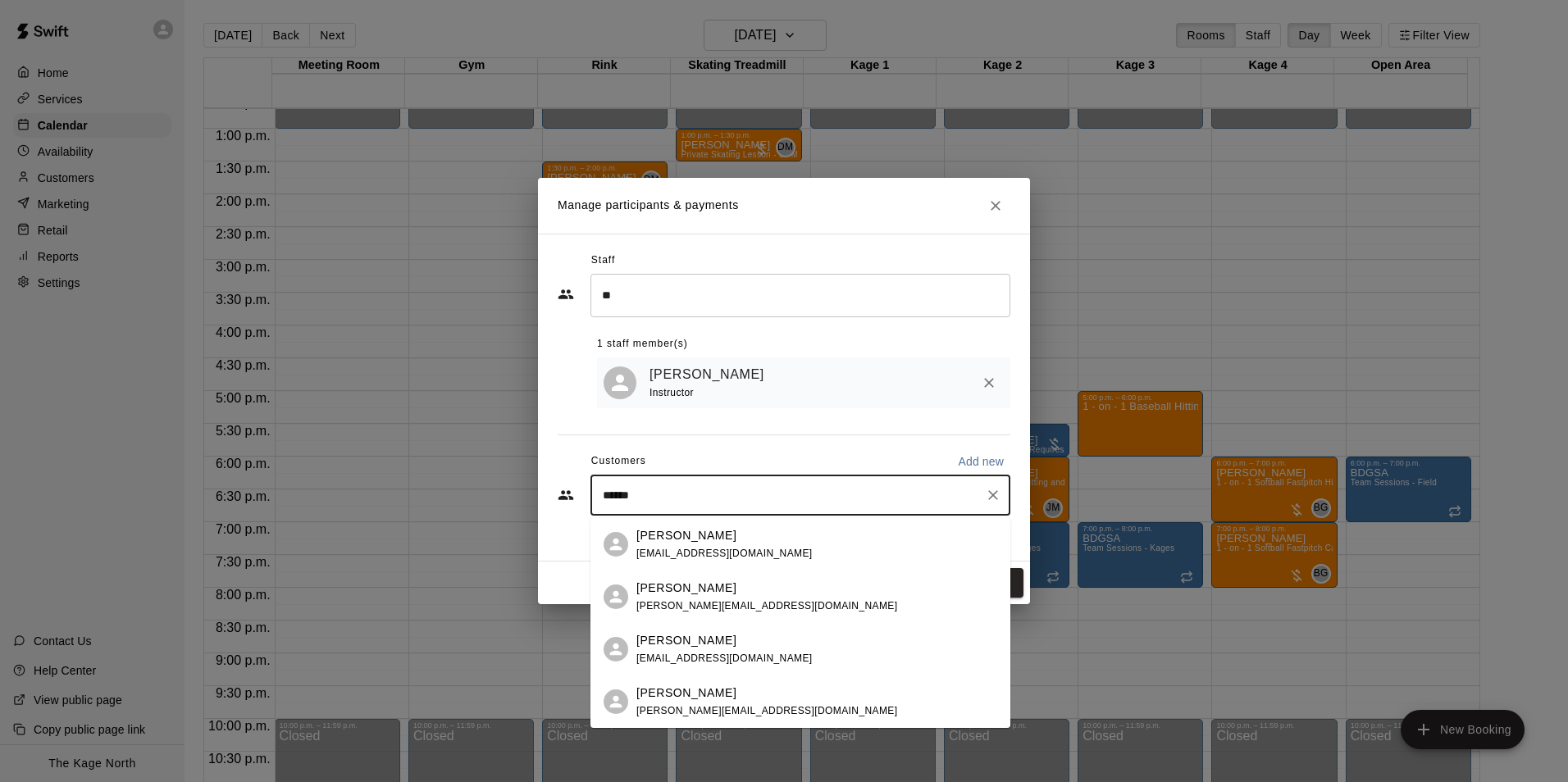
click at [829, 550] on div "[PERSON_NAME] [EMAIL_ADDRESS][DOMAIN_NAME]" at bounding box center [816, 545] width 361 height 35
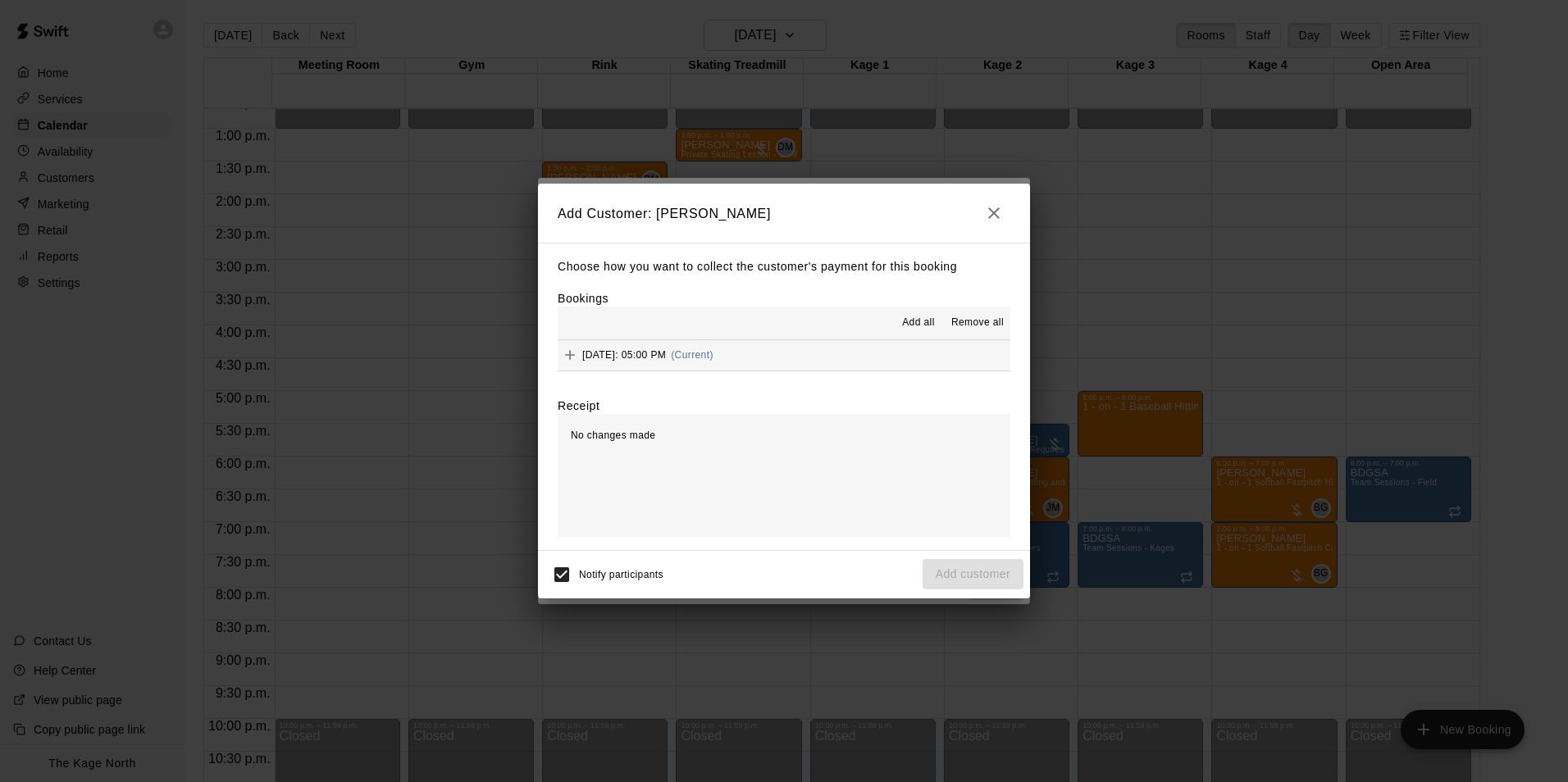
click at [910, 316] on span "Add all" at bounding box center [919, 323] width 33 height 17
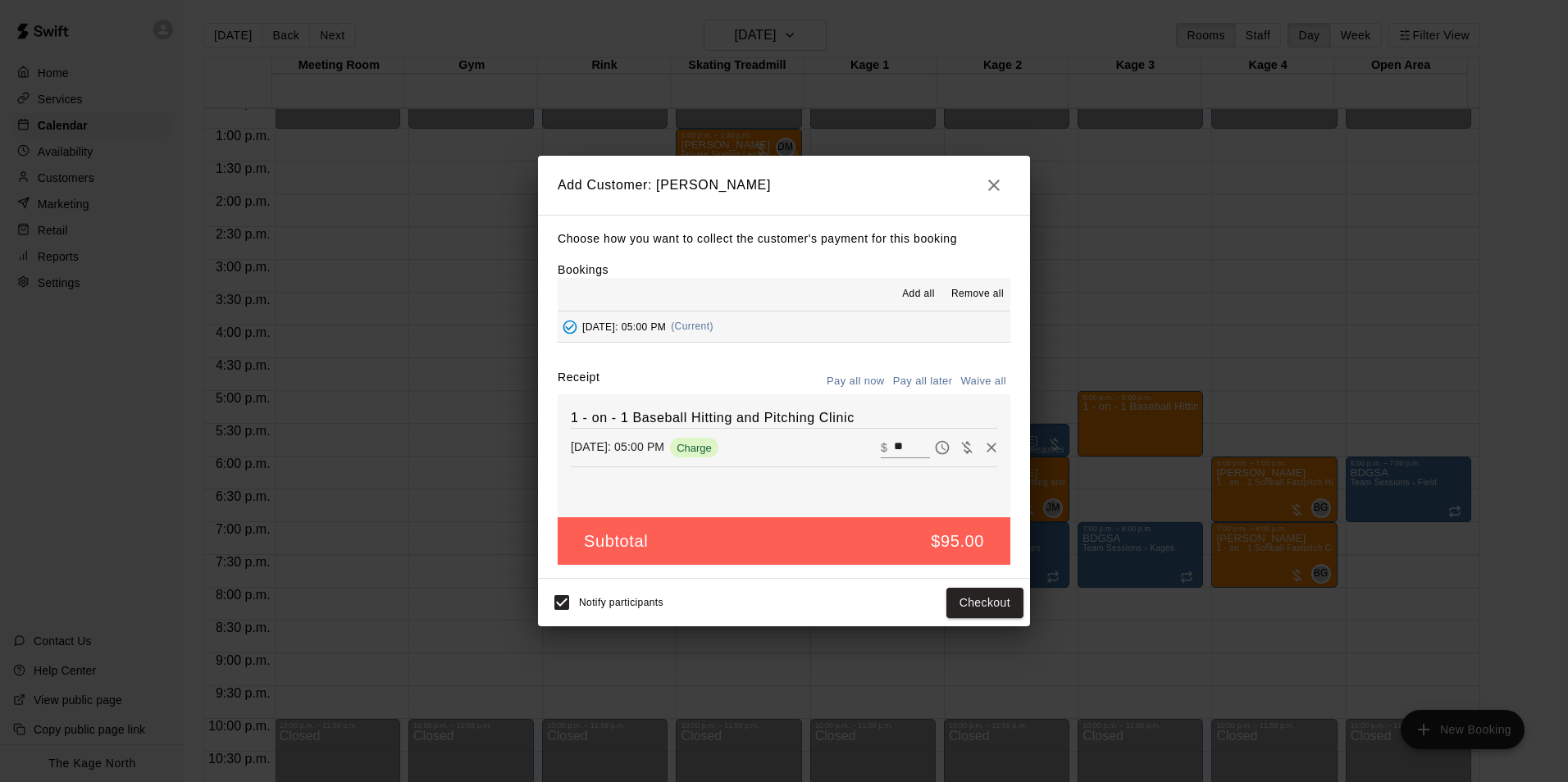
click at [915, 376] on button "Pay all later" at bounding box center [923, 382] width 69 height 25
click at [980, 596] on button "Add customer" at bounding box center [973, 603] width 101 height 30
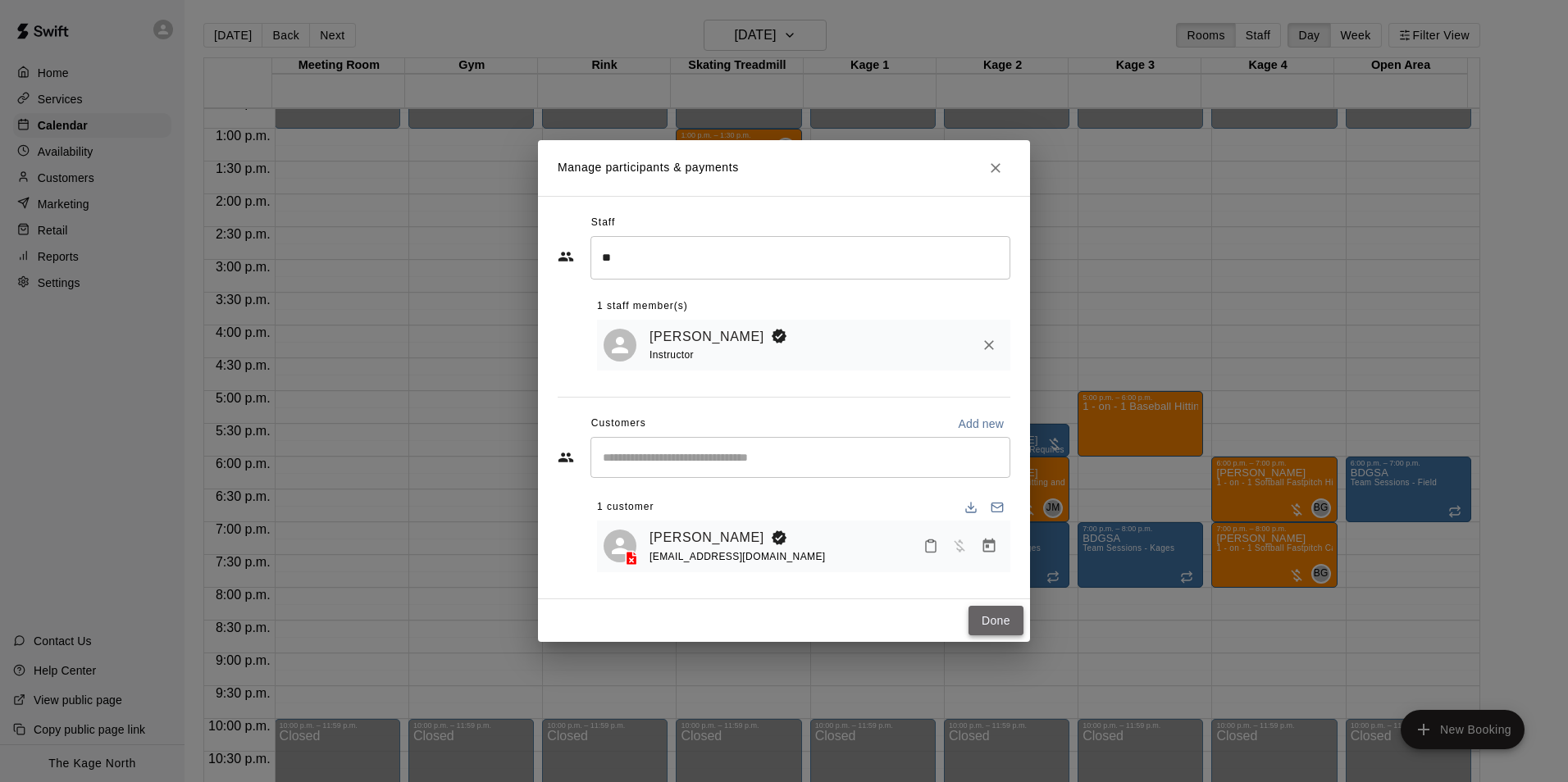
click at [997, 629] on button "Done" at bounding box center [996, 621] width 55 height 30
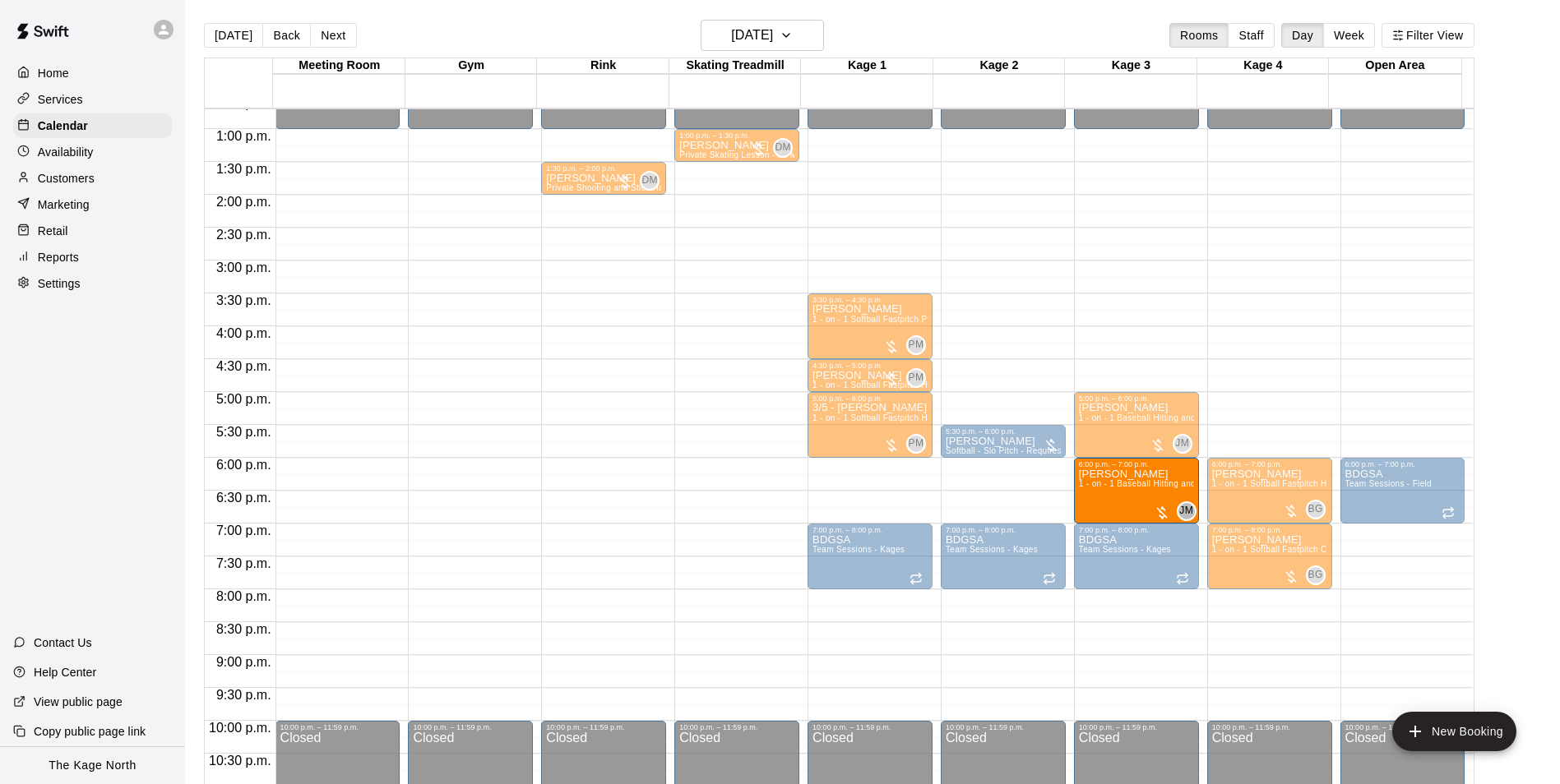
drag, startPoint x: 1007, startPoint y: 503, endPoint x: 1099, endPoint y: 504, distance: 92.0
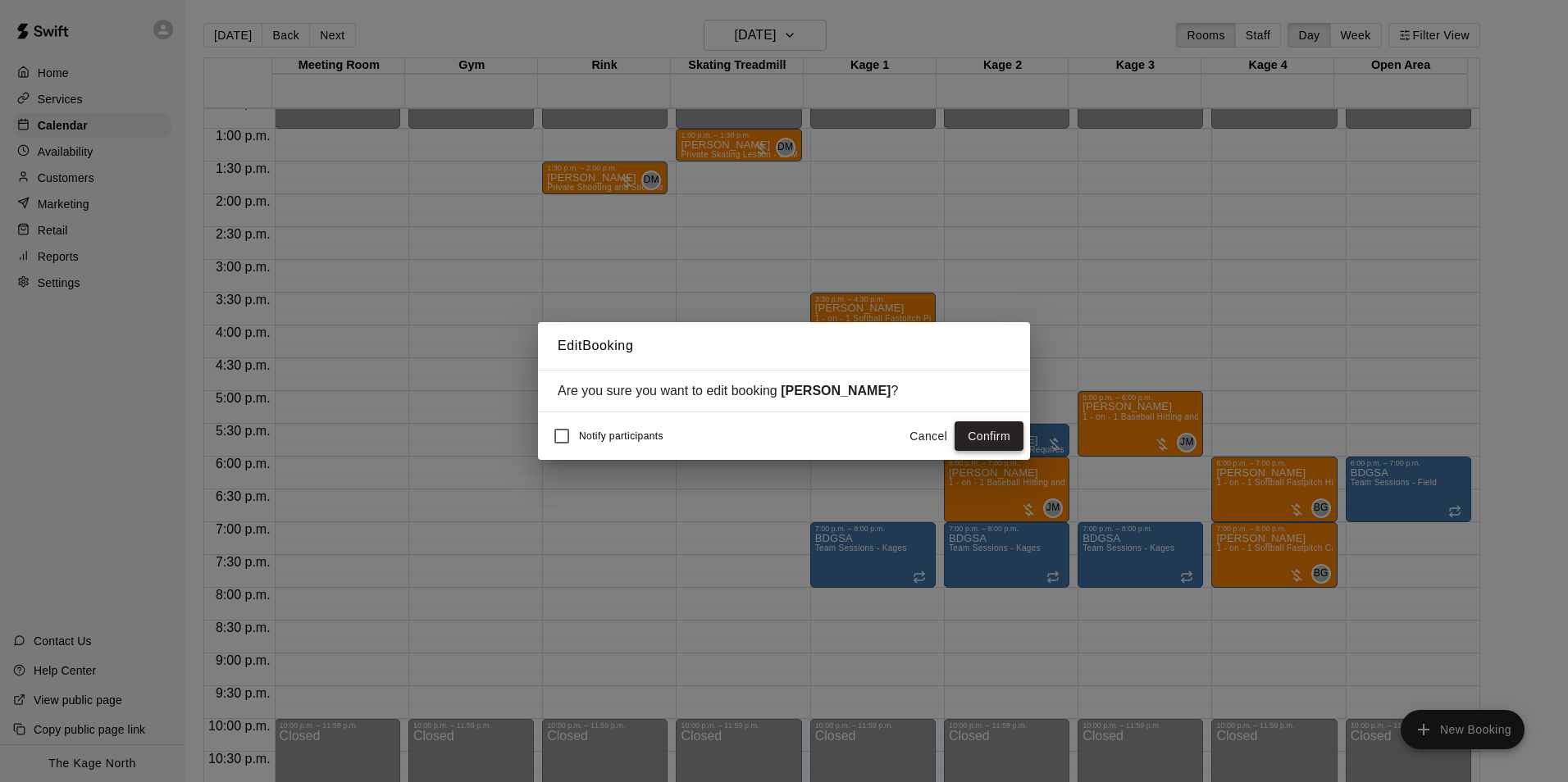
click at [1001, 435] on button "Confirm" at bounding box center [989, 437] width 69 height 30
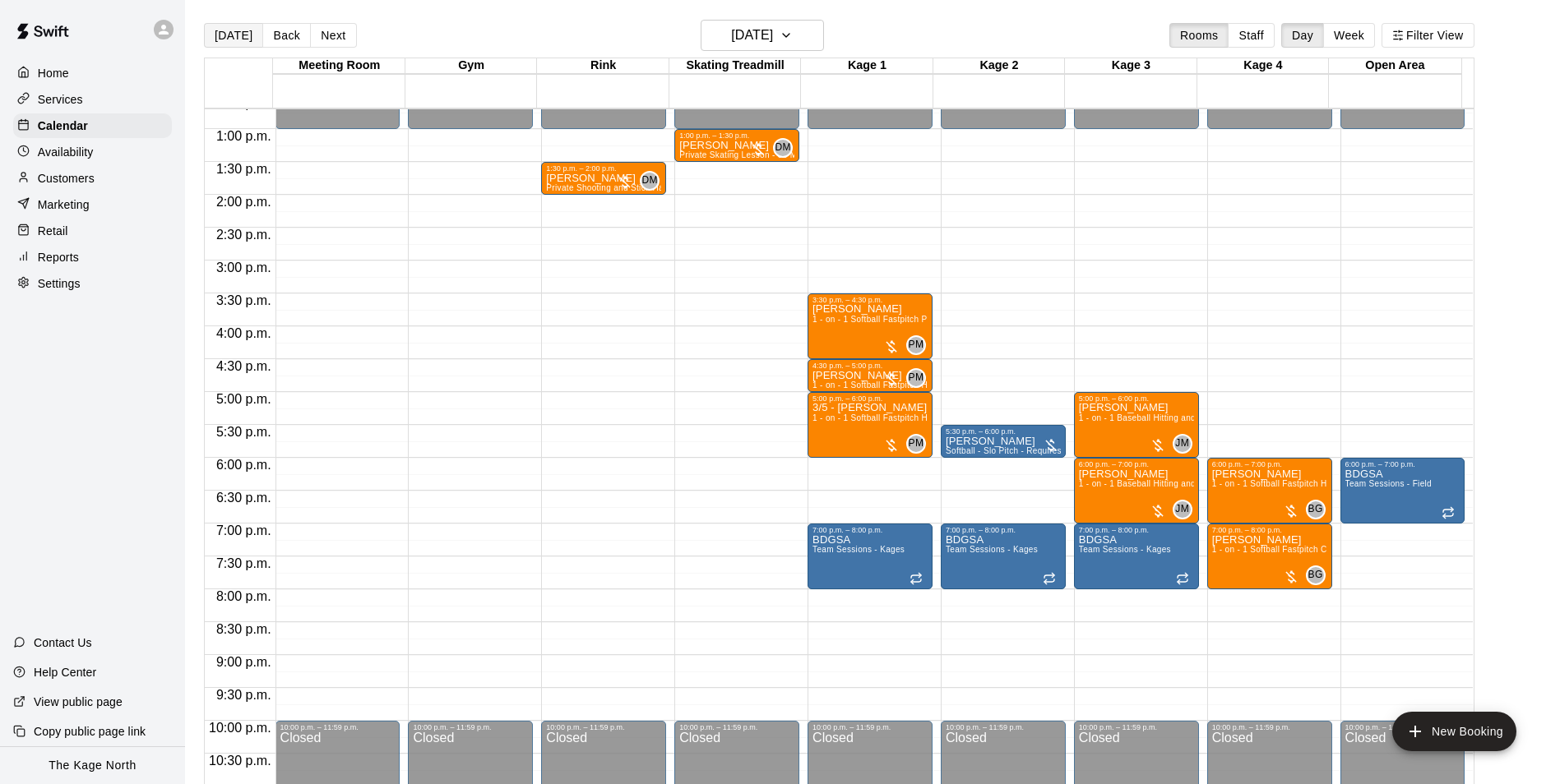
click at [232, 30] on button "[DATE]" at bounding box center [234, 34] width 59 height 25
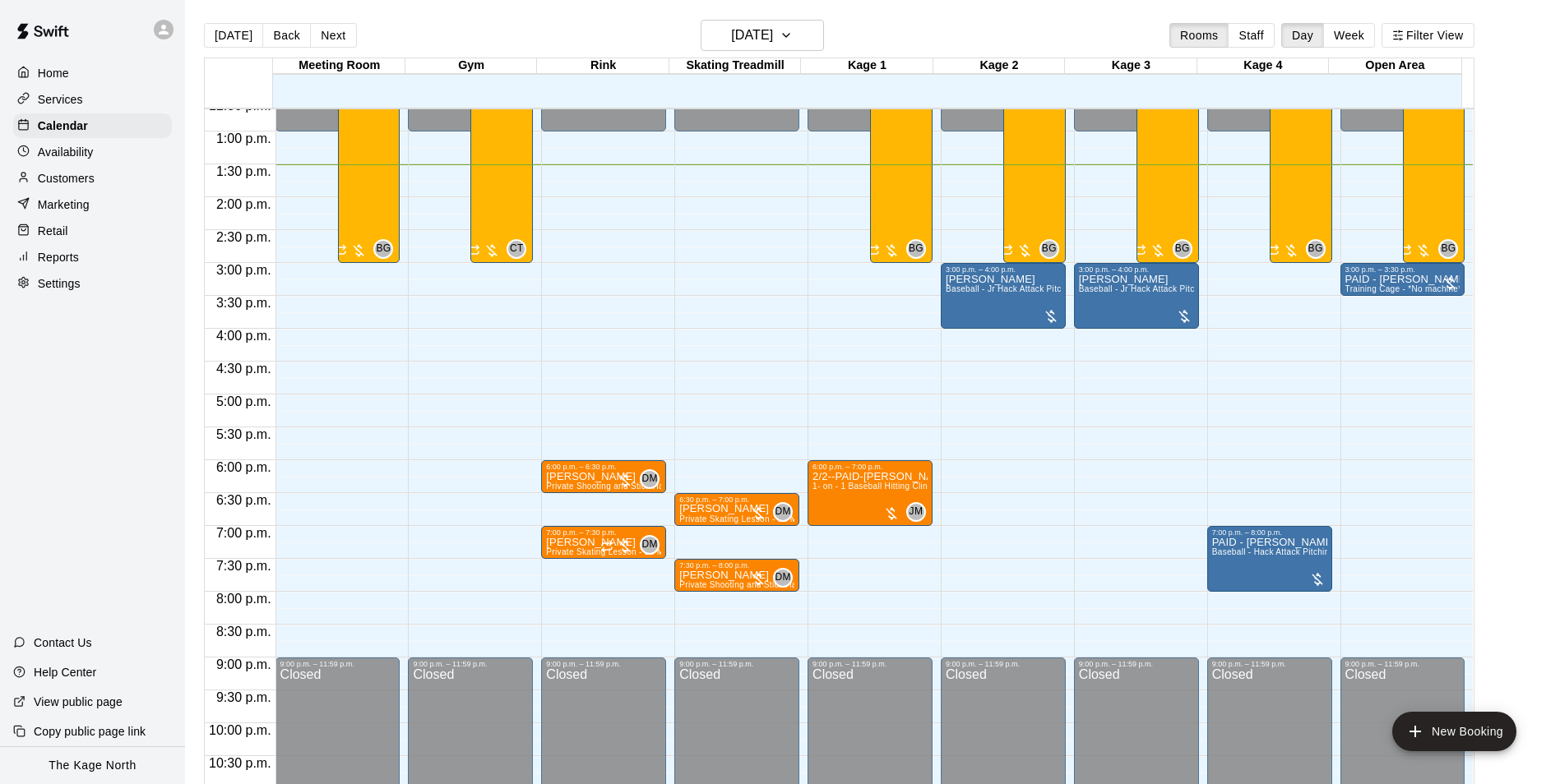
scroll to position [804, 0]
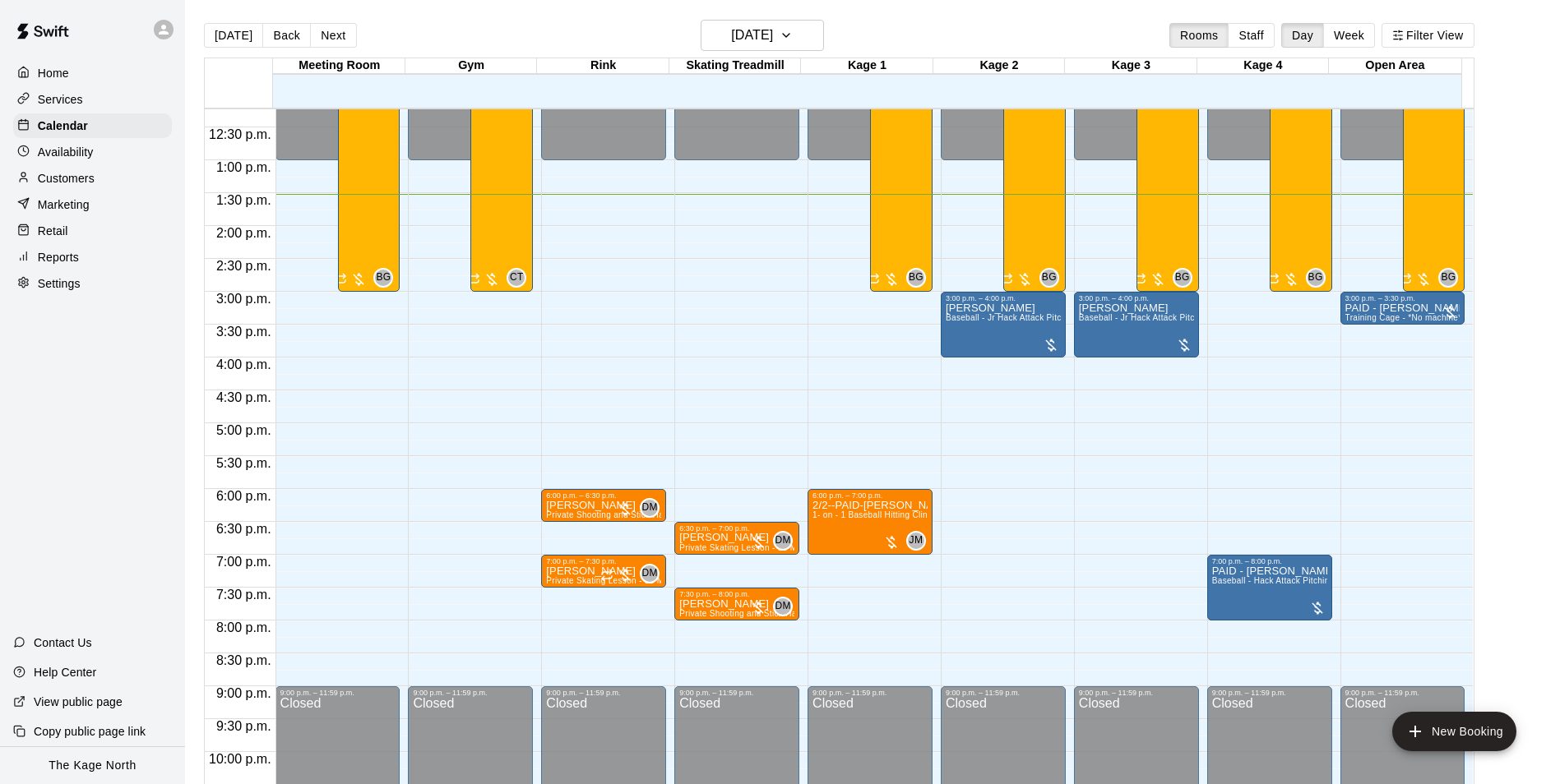
click at [1526, 511] on main "[DATE] Back [DATE][DATE] Rooms Staff Day Week Filter View Meeting Room 21 Thu G…" at bounding box center [872, 411] width 1362 height 784
